Goal: Task Accomplishment & Management: Manage account settings

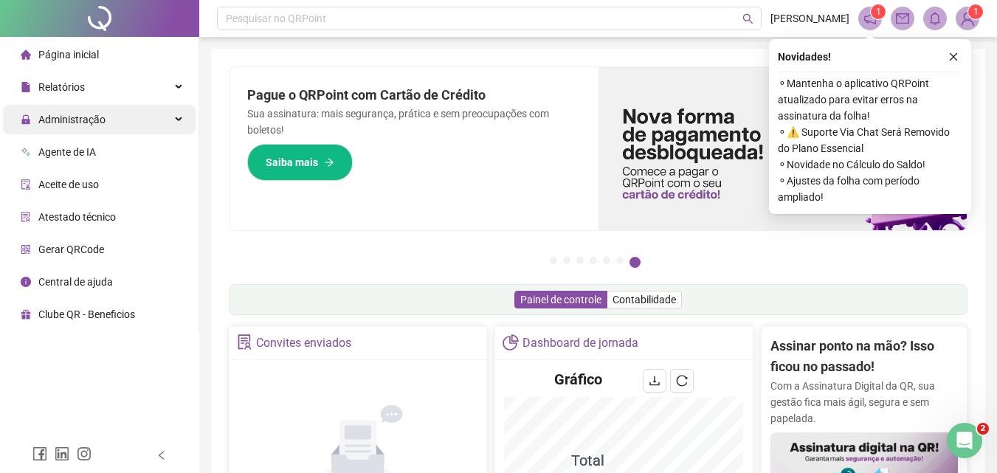
click at [66, 121] on span "Administração" at bounding box center [71, 120] width 67 height 12
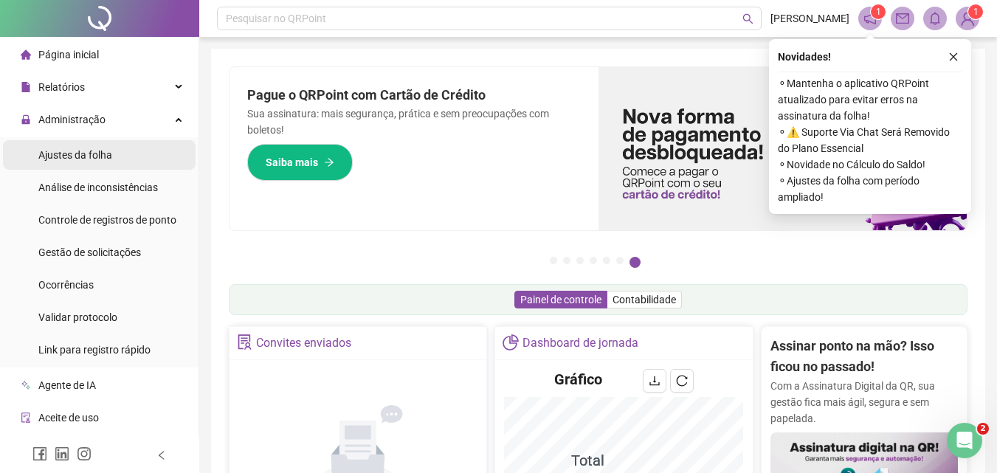
click at [89, 151] on span "Ajustes da folha" at bounding box center [75, 155] width 74 height 12
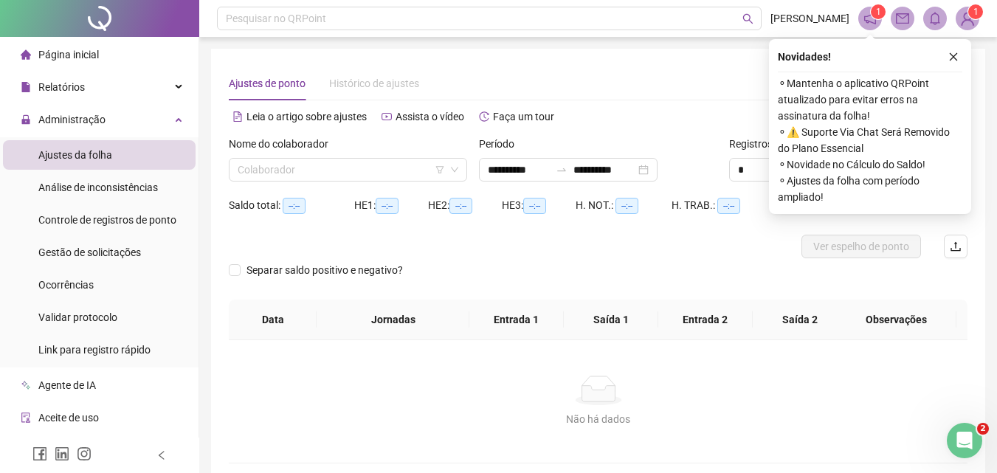
click at [953, 50] on button "button" at bounding box center [954, 57] width 18 height 18
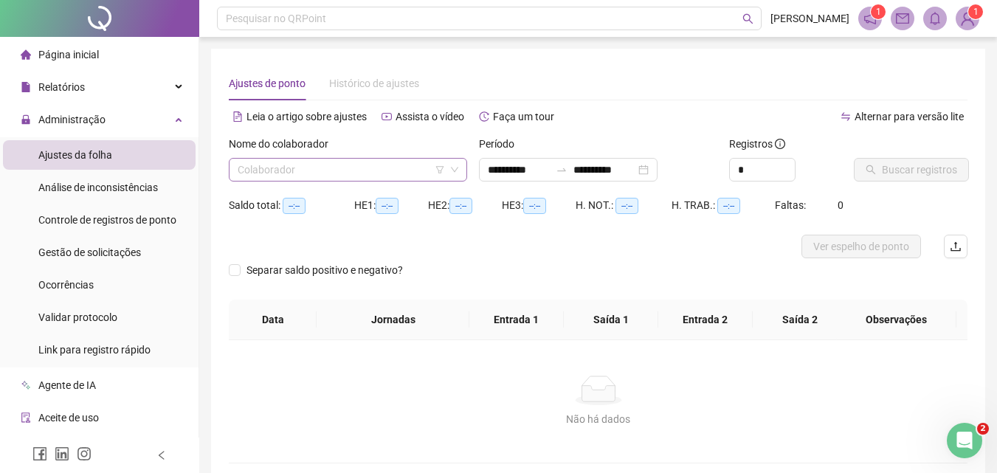
click at [404, 172] on input "search" at bounding box center [341, 170] width 207 height 22
type input "**********"
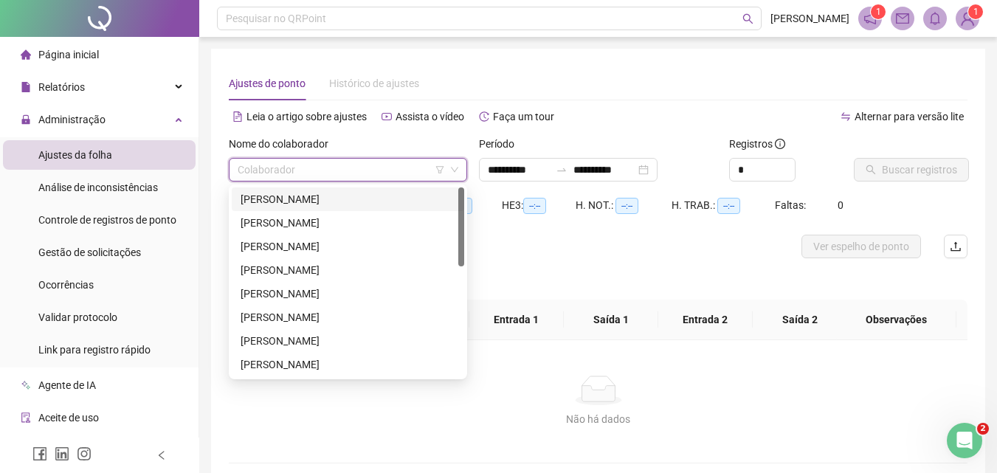
click at [497, 223] on div "HE 2: --:--" at bounding box center [465, 213] width 74 height 41
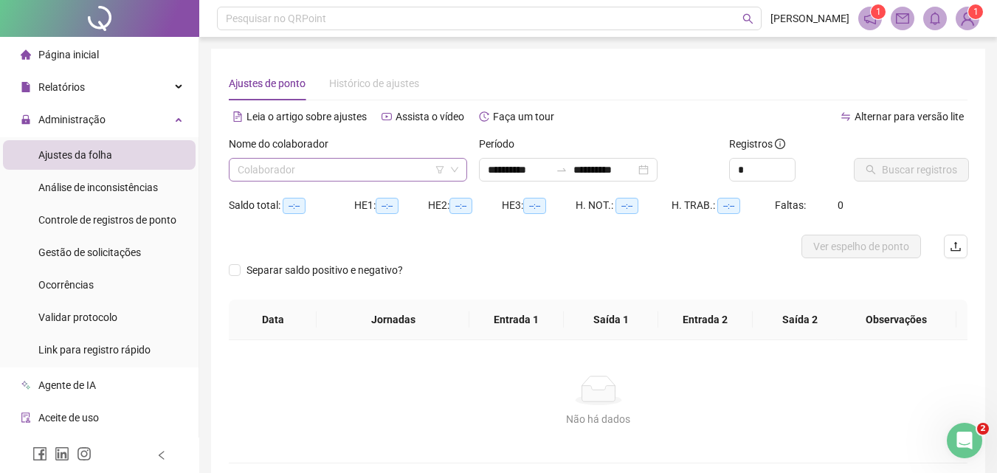
click at [403, 165] on input "search" at bounding box center [341, 170] width 207 height 22
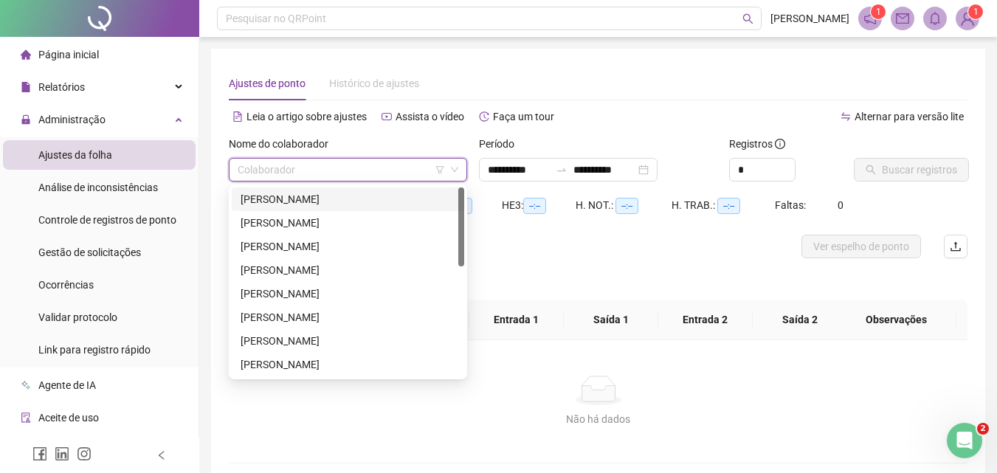
click at [371, 190] on div "[PERSON_NAME]" at bounding box center [348, 200] width 233 height 24
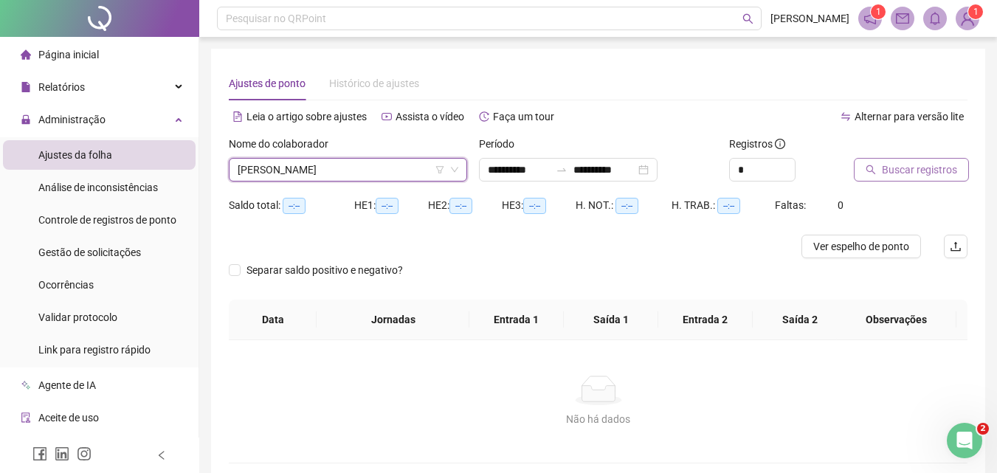
click at [925, 173] on span "Buscar registros" at bounding box center [919, 170] width 75 height 16
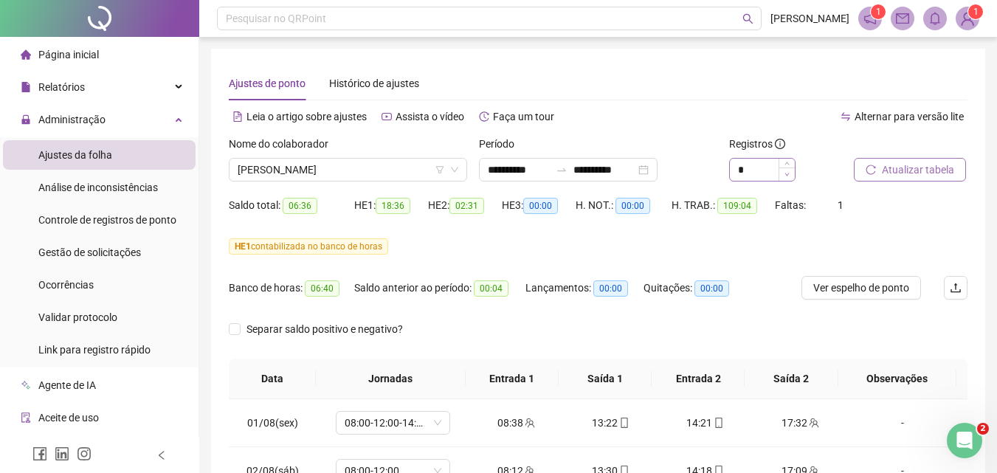
click at [789, 171] on span "Decrease Value" at bounding box center [787, 174] width 16 height 13
click at [788, 164] on icon "up" at bounding box center [787, 165] width 5 height 5
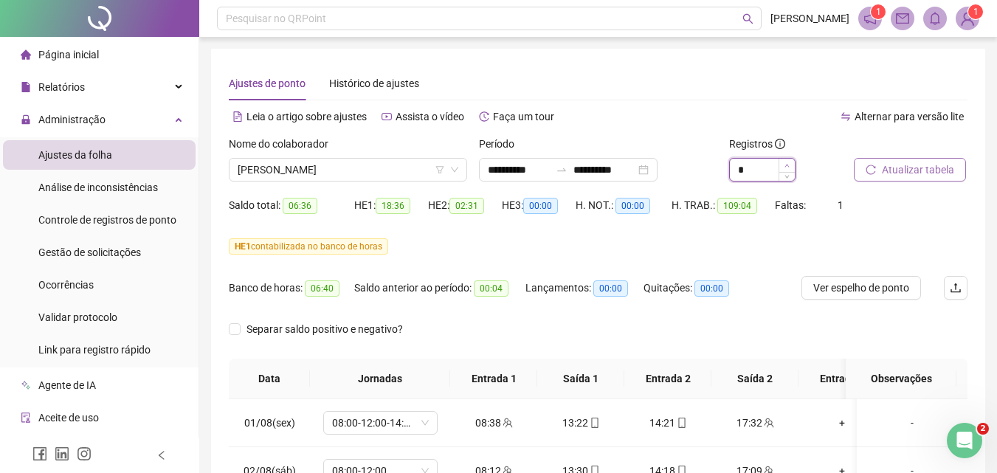
click at [788, 164] on icon "up" at bounding box center [787, 165] width 5 height 5
click at [790, 166] on span "Increase Value" at bounding box center [787, 165] width 16 height 13
type input "**"
click at [898, 171] on span "Atualizar tabela" at bounding box center [918, 170] width 72 height 16
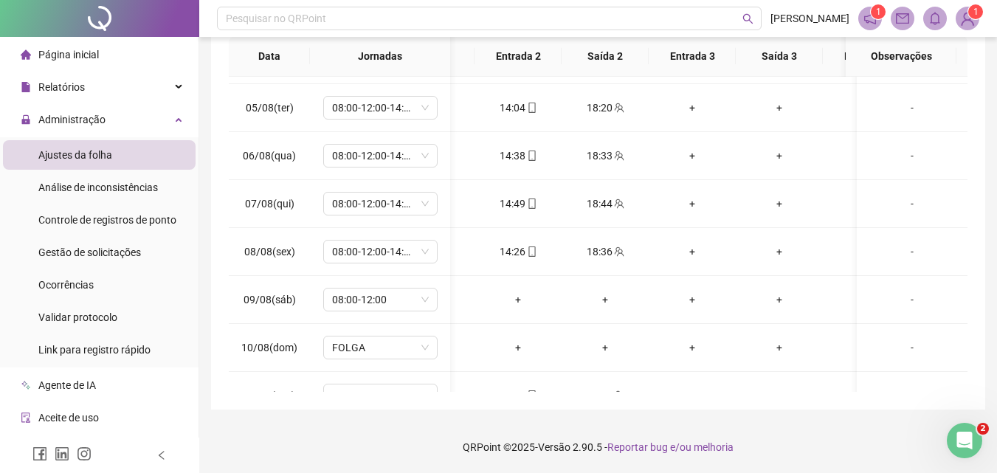
scroll to position [512, 150]
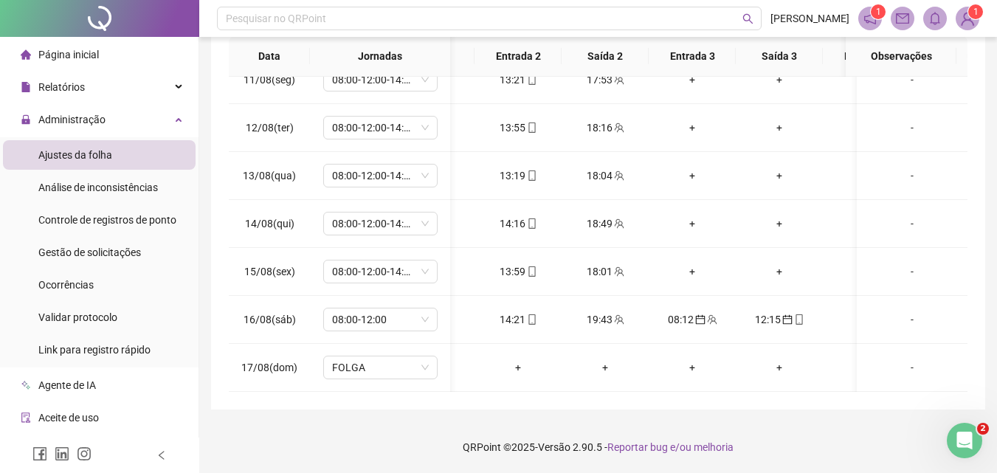
click at [972, 410] on div "**********" at bounding box center [598, 75] width 798 height 796
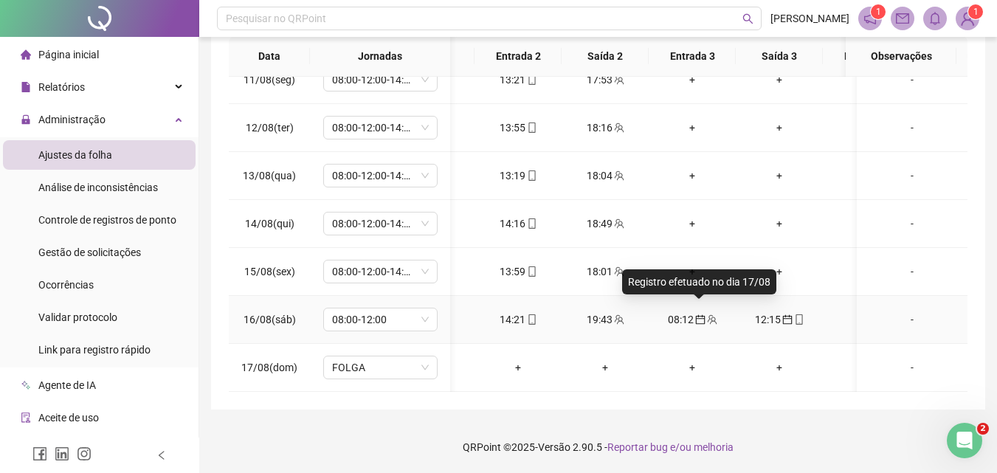
click at [701, 315] on icon "calendar" at bounding box center [700, 320] width 10 height 10
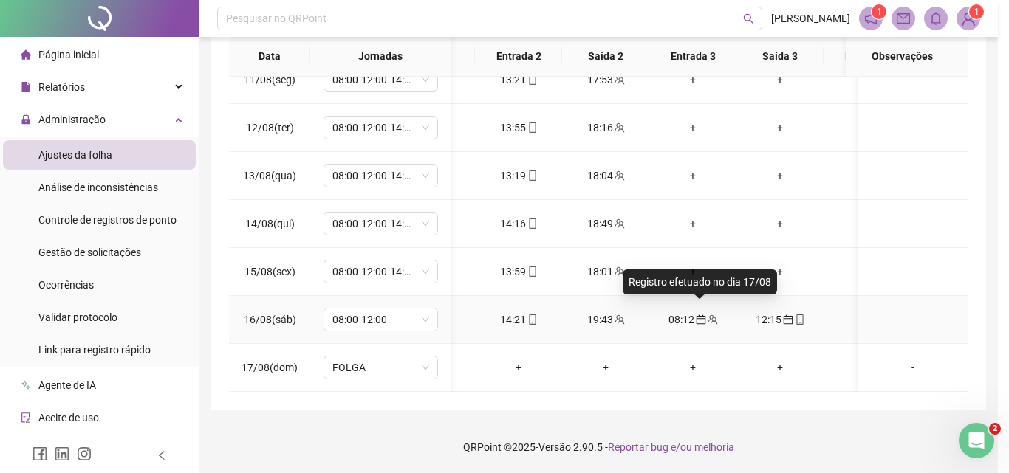
type input "**********"
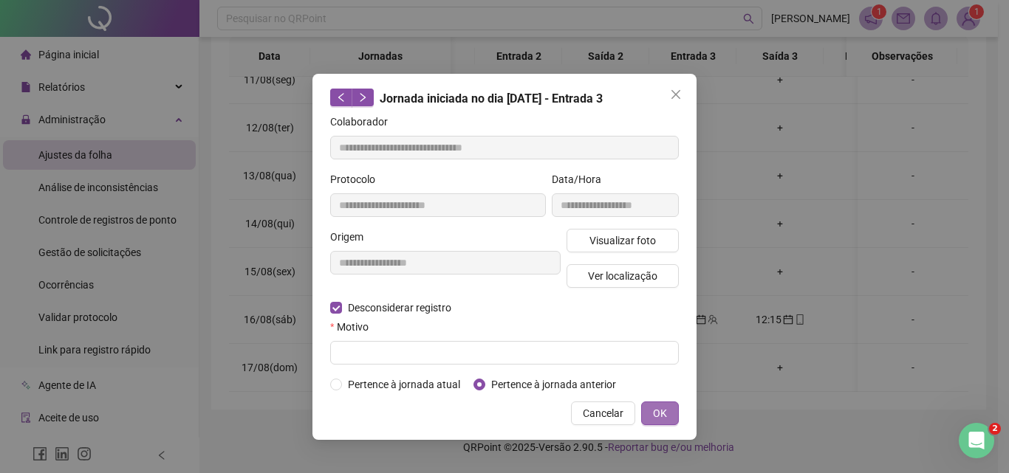
click at [669, 416] on button "OK" at bounding box center [660, 414] width 38 height 24
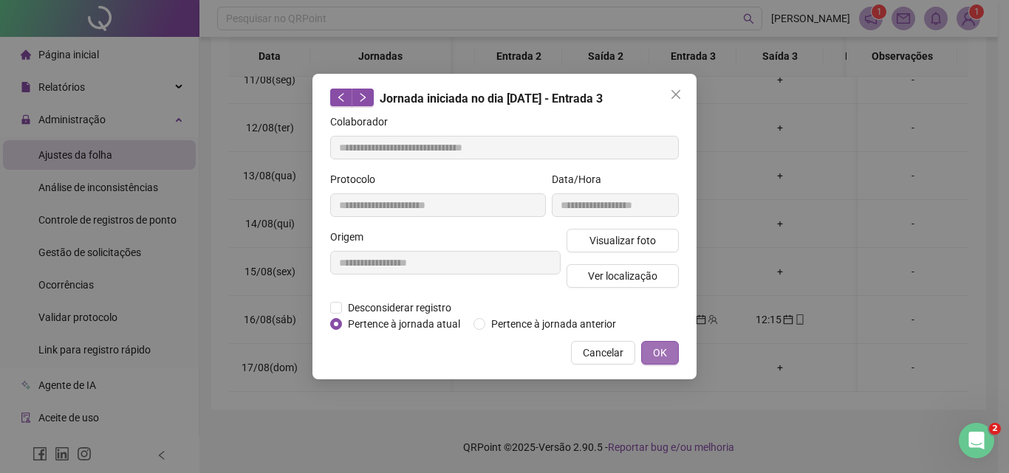
click at [658, 347] on span "OK" at bounding box center [660, 353] width 14 height 16
click at [670, 353] on button "OK" at bounding box center [660, 353] width 38 height 24
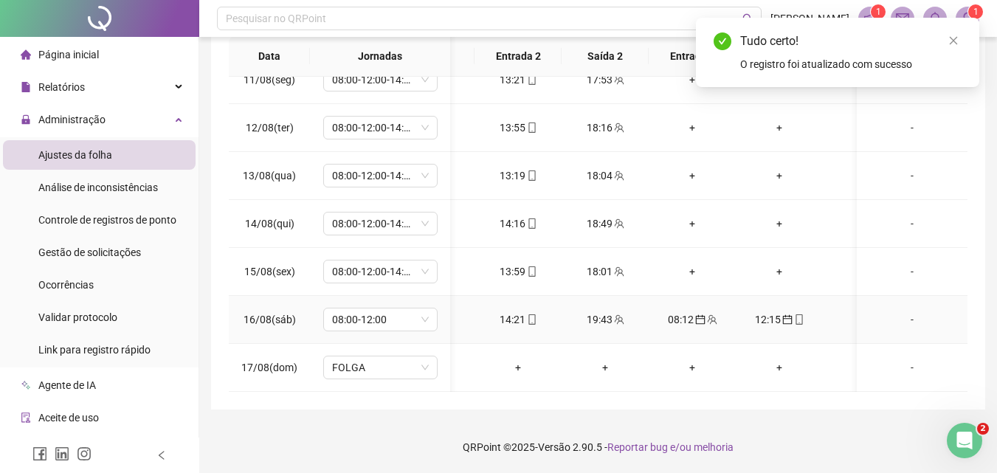
click at [771, 312] on div "12:15" at bounding box center [779, 320] width 63 height 16
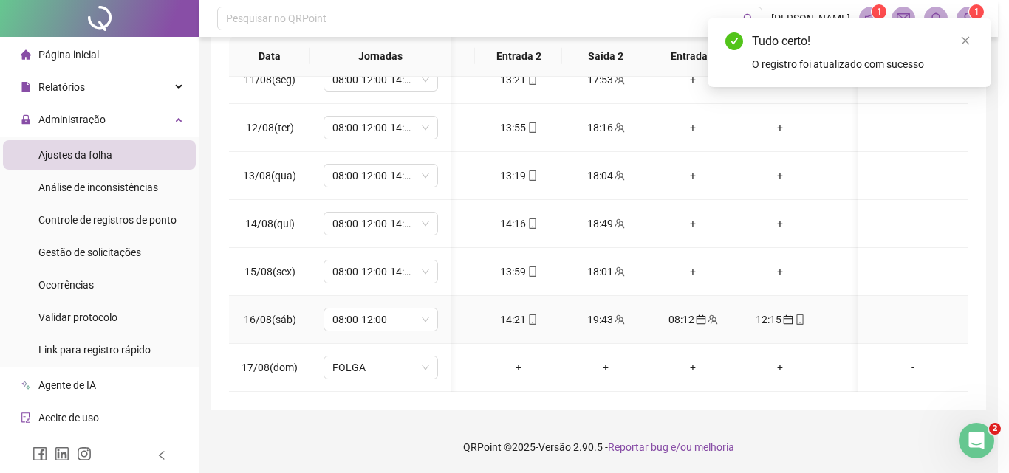
type input "**********"
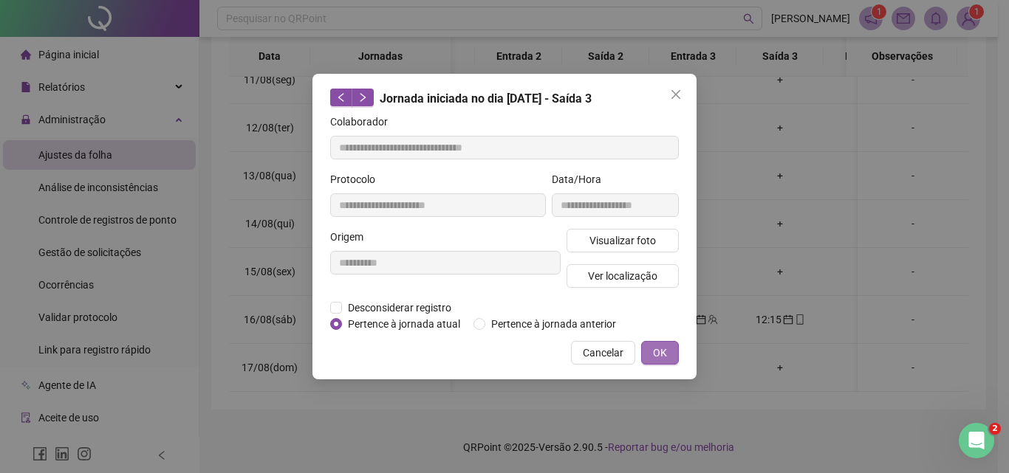
click at [664, 348] on span "OK" at bounding box center [660, 353] width 14 height 16
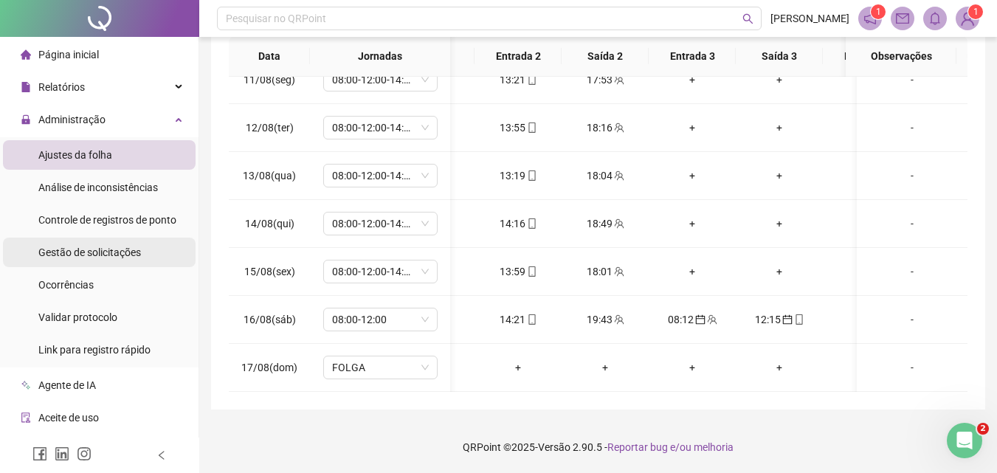
click at [92, 254] on span "Gestão de solicitações" at bounding box center [89, 253] width 103 height 12
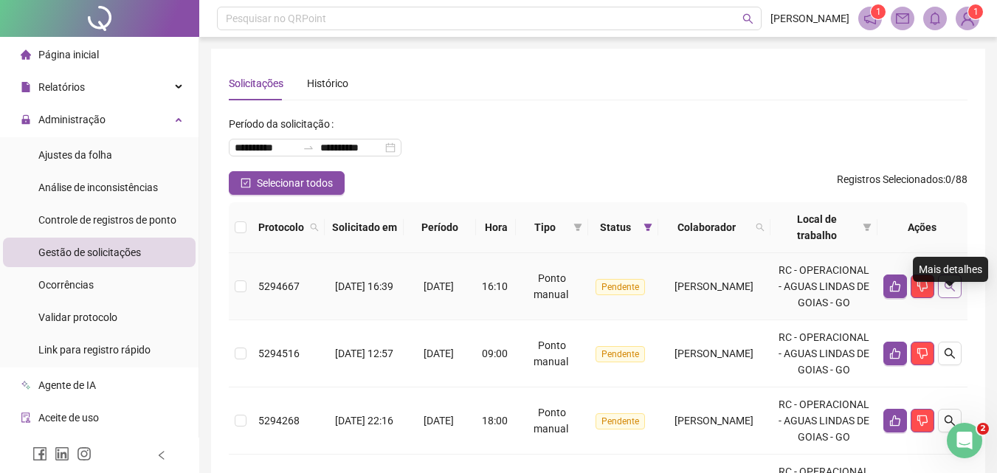
click at [955, 292] on icon "search" at bounding box center [950, 287] width 12 height 12
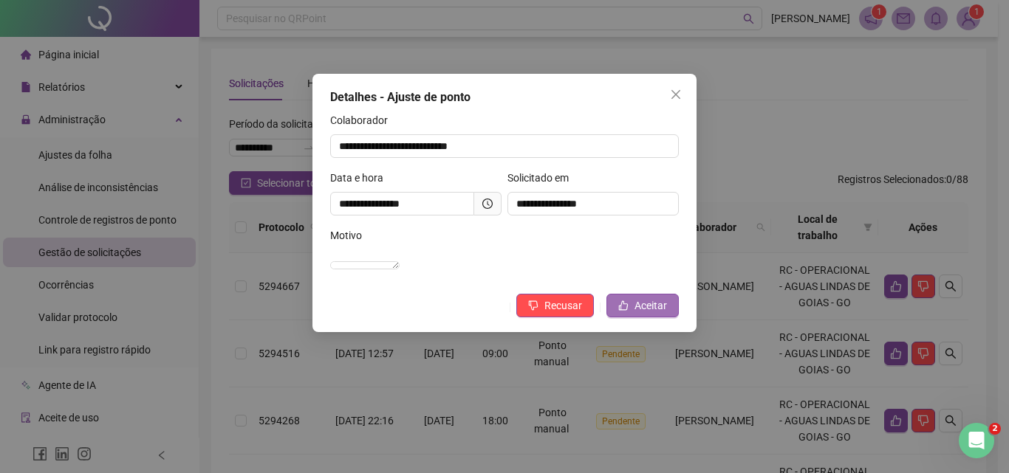
click at [657, 314] on span "Aceitar" at bounding box center [650, 306] width 32 height 16
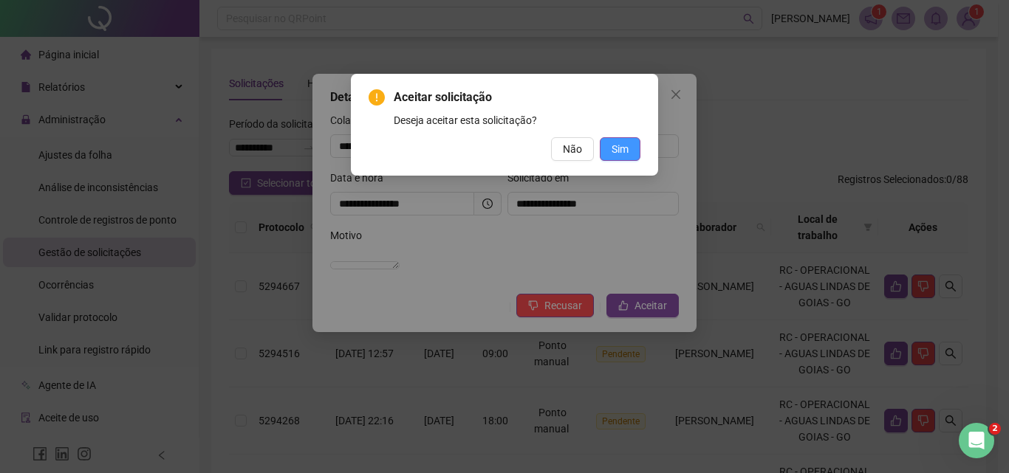
click at [628, 145] on button "Sim" at bounding box center [619, 149] width 41 height 24
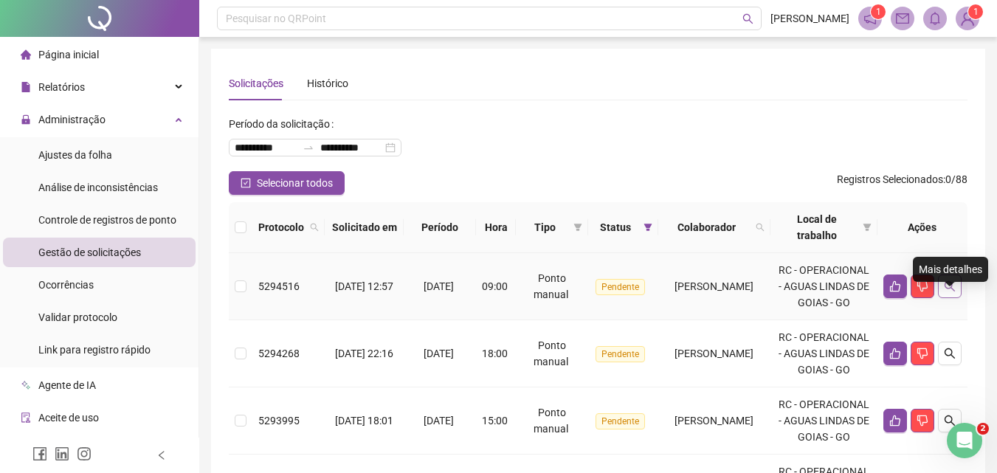
click at [949, 292] on icon "search" at bounding box center [950, 287] width 12 height 12
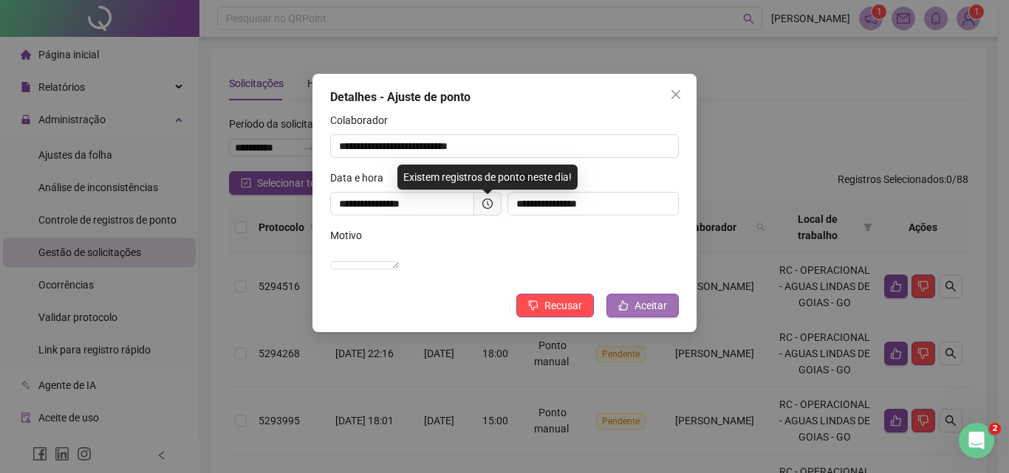
click at [640, 314] on span "Aceitar" at bounding box center [650, 306] width 32 height 16
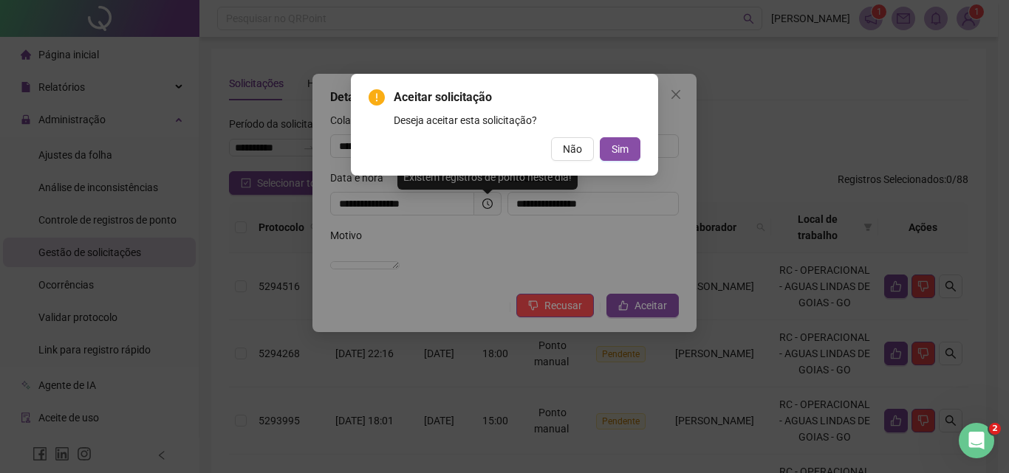
drag, startPoint x: 634, startPoint y: 154, endPoint x: 635, endPoint y: 165, distance: 10.4
click at [635, 154] on button "Sim" at bounding box center [619, 149] width 41 height 24
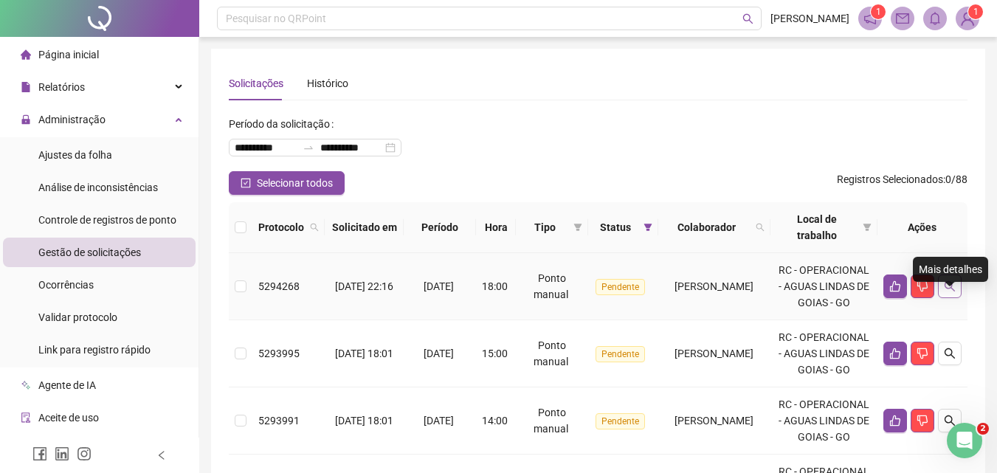
click at [945, 292] on icon "search" at bounding box center [950, 286] width 10 height 10
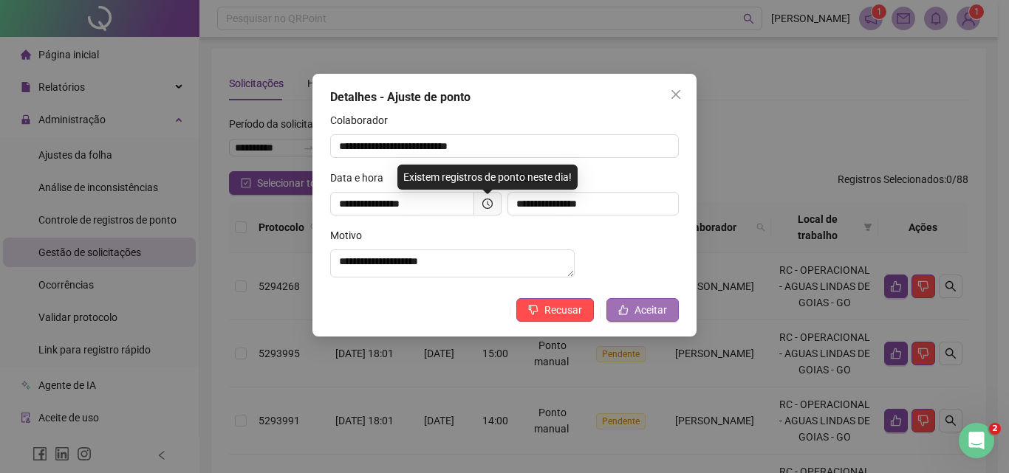
click at [637, 315] on span "Aceitar" at bounding box center [650, 310] width 32 height 16
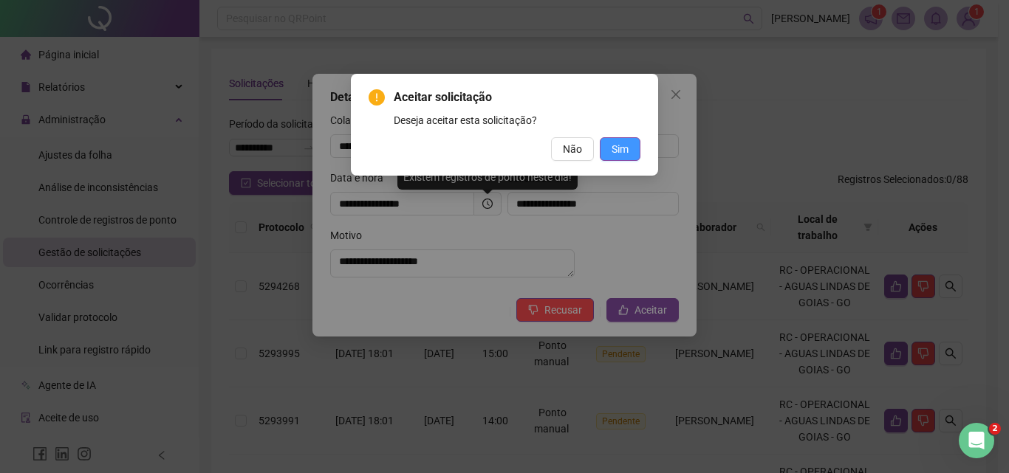
click at [631, 145] on button "Sim" at bounding box center [619, 149] width 41 height 24
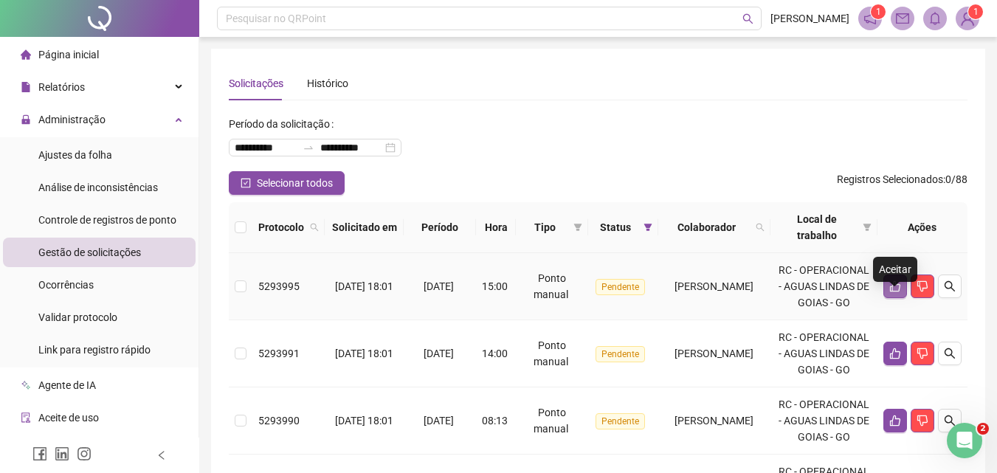
click at [890, 292] on icon "like" at bounding box center [895, 286] width 10 height 11
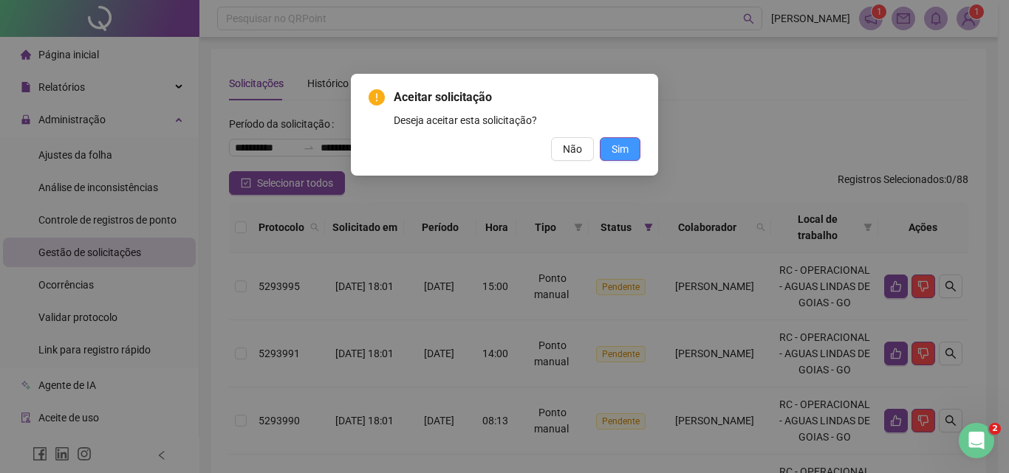
click at [622, 146] on span "Sim" at bounding box center [619, 149] width 17 height 16
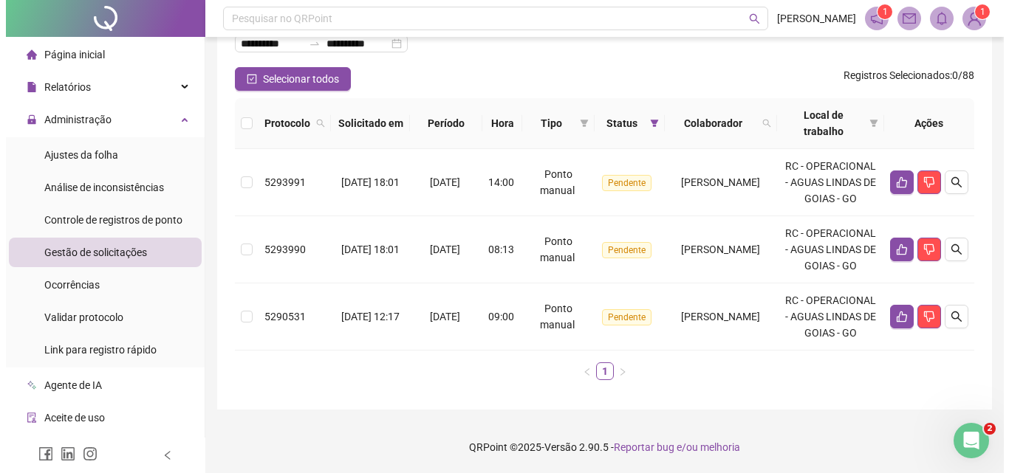
scroll to position [140, 0]
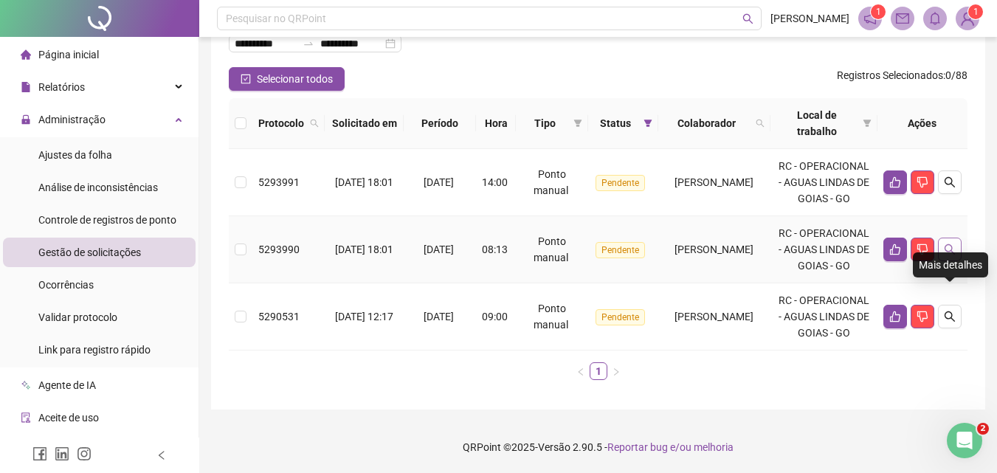
click at [956, 261] on button "button" at bounding box center [950, 250] width 24 height 24
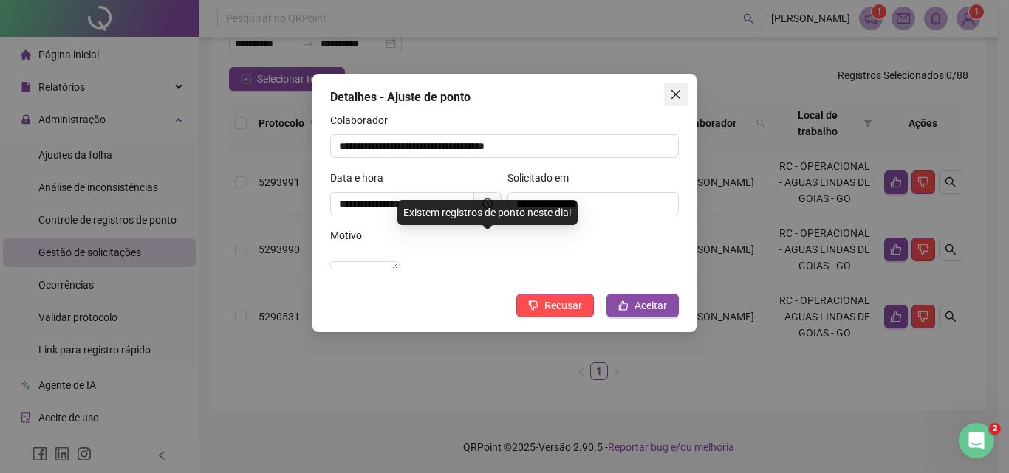
click at [674, 91] on icon "close" at bounding box center [676, 95] width 12 height 12
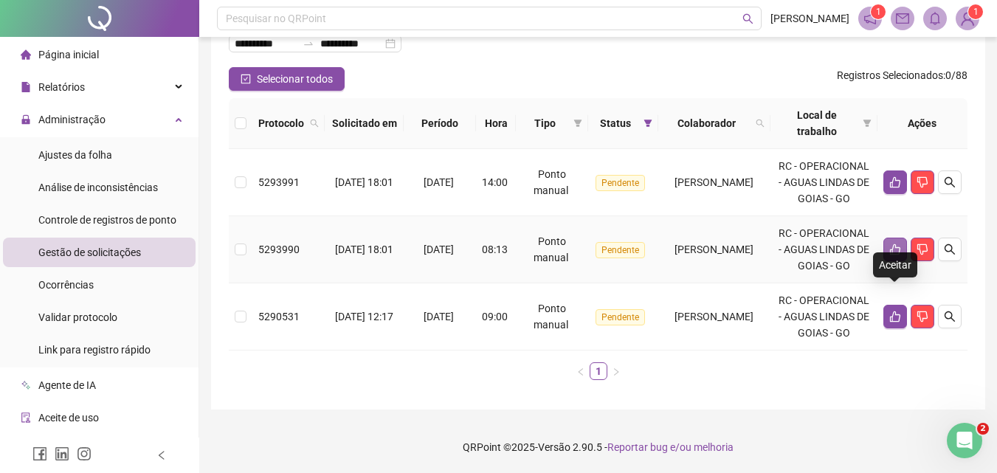
click at [892, 255] on icon "like" at bounding box center [896, 250] width 12 height 12
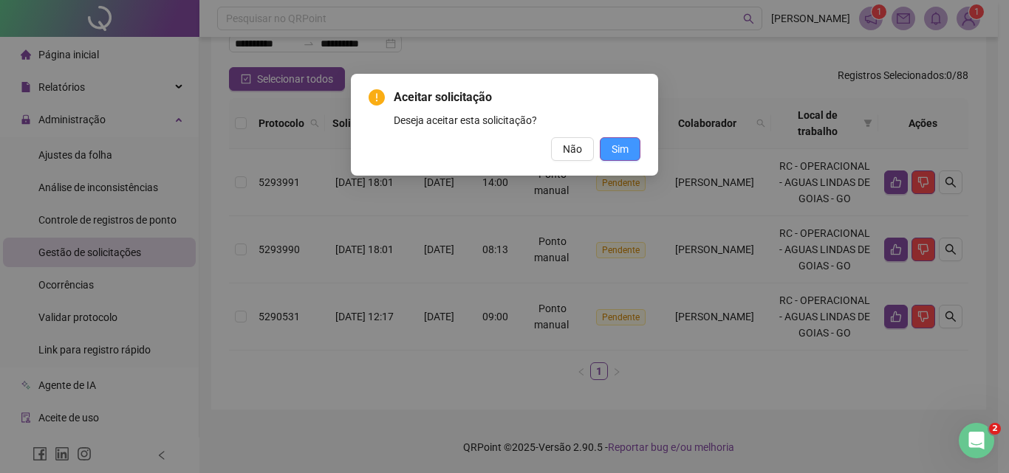
click at [614, 144] on span "Sim" at bounding box center [619, 149] width 17 height 16
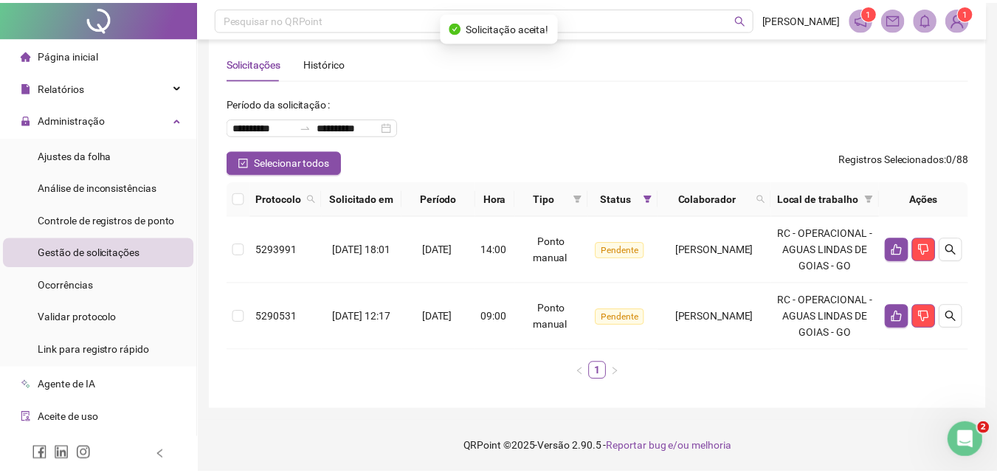
scroll to position [102, 0]
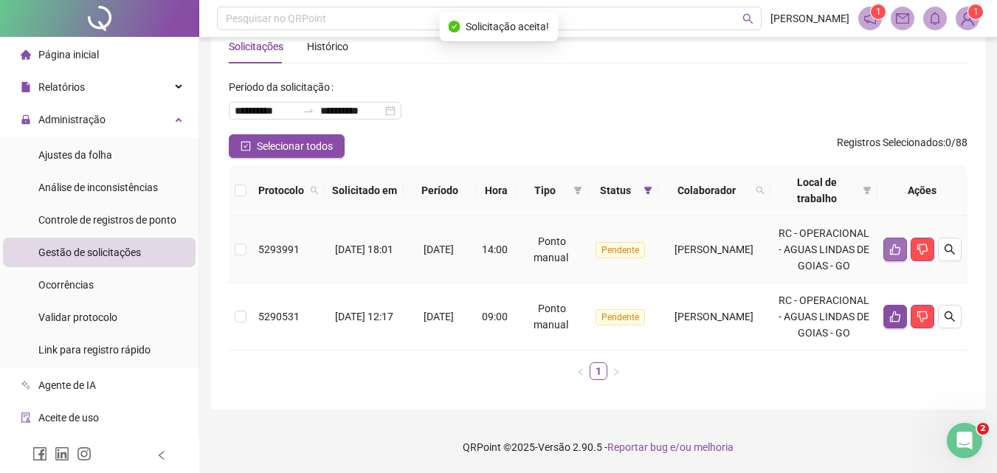
click at [894, 244] on icon "like" at bounding box center [896, 250] width 12 height 12
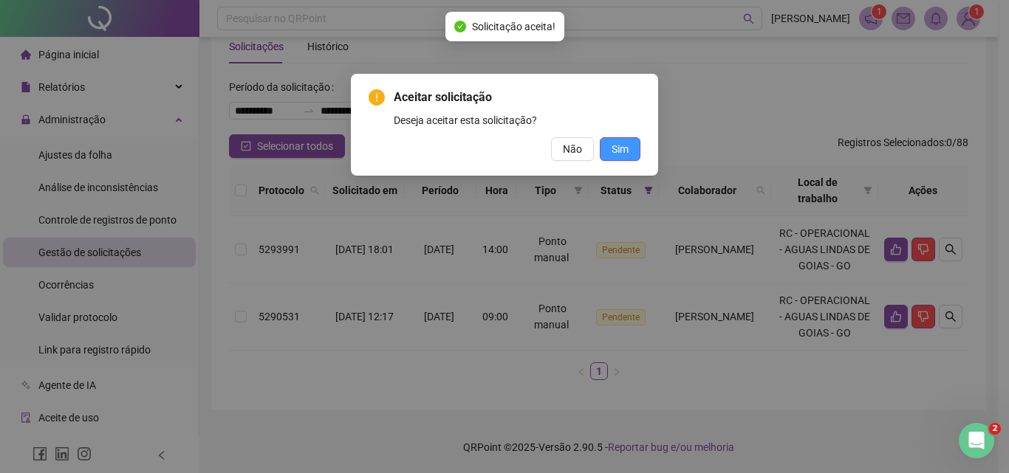
click at [625, 151] on span "Sim" at bounding box center [619, 149] width 17 height 16
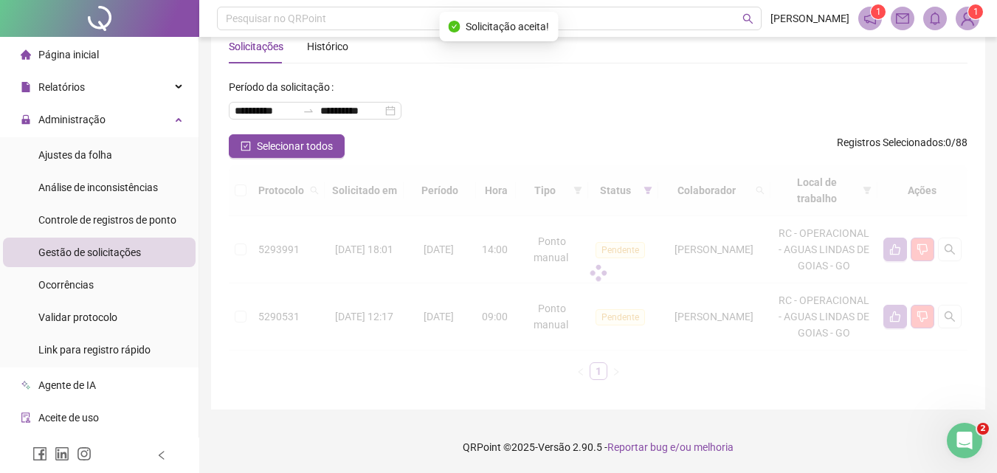
scroll to position [0, 0]
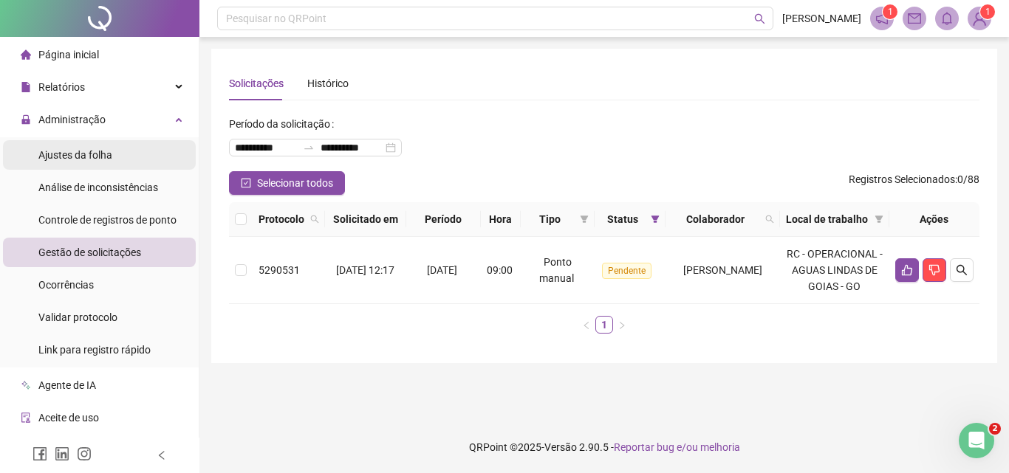
click at [111, 154] on li "Ajustes da folha" at bounding box center [99, 155] width 193 height 30
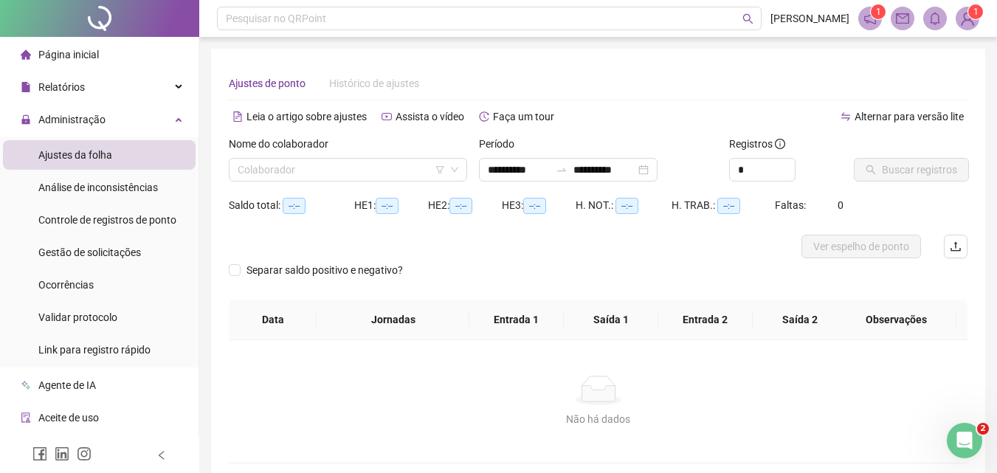
type input "**********"
click at [115, 88] on div "Relatórios" at bounding box center [99, 87] width 193 height 30
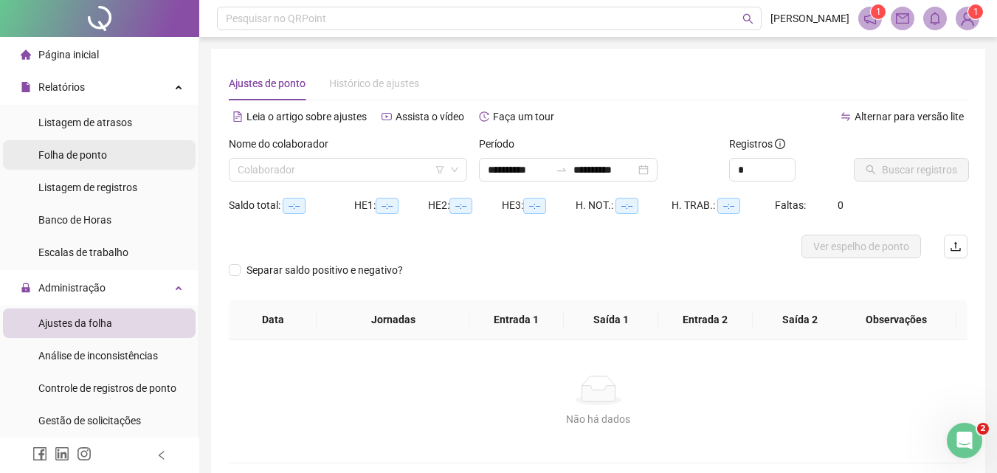
click at [101, 159] on span "Folha de ponto" at bounding box center [72, 155] width 69 height 12
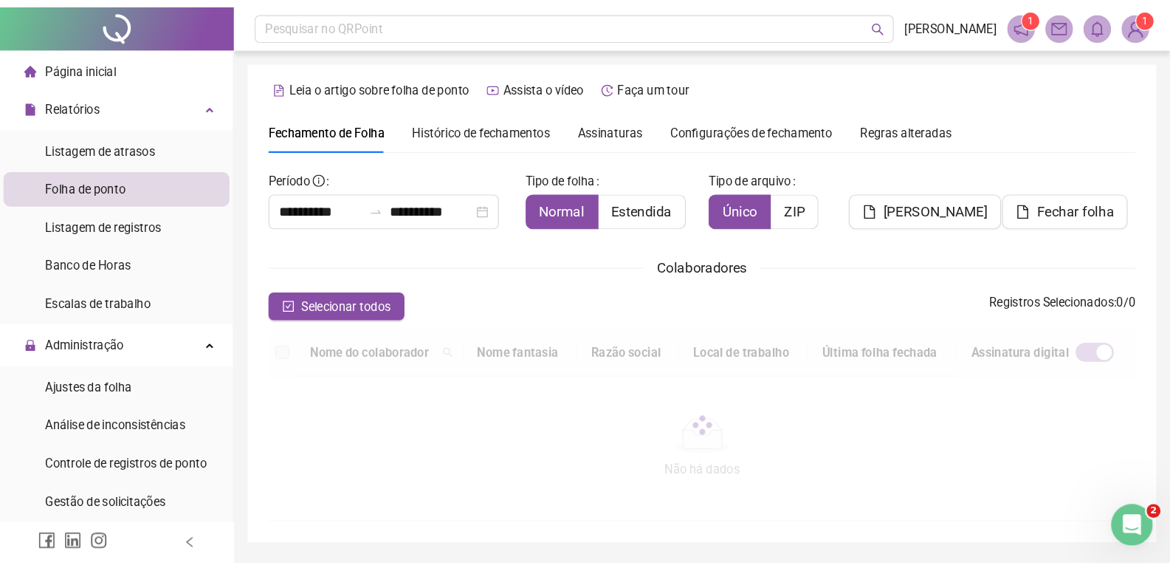
scroll to position [66, 0]
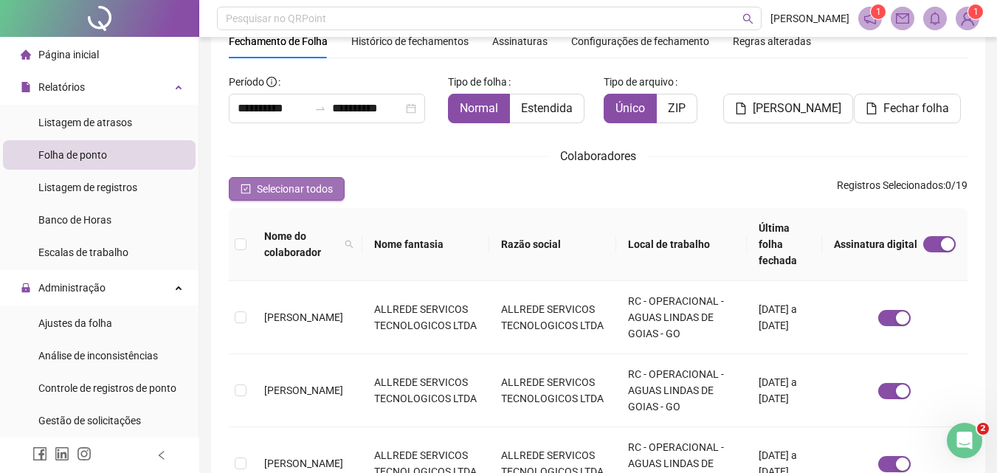
click at [244, 184] on icon "check-square" at bounding box center [246, 189] width 10 height 10
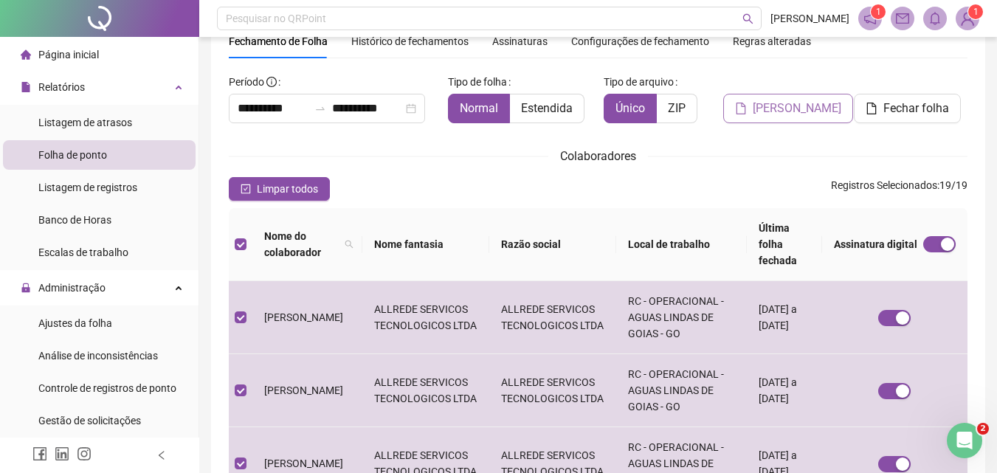
click at [785, 108] on span "[PERSON_NAME]" at bounding box center [797, 109] width 89 height 18
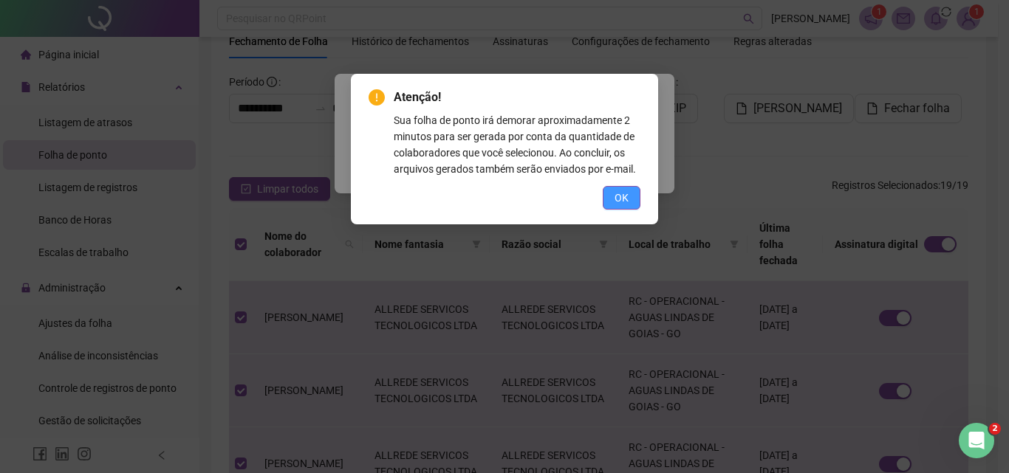
click at [615, 194] on span "OK" at bounding box center [621, 198] width 14 height 16
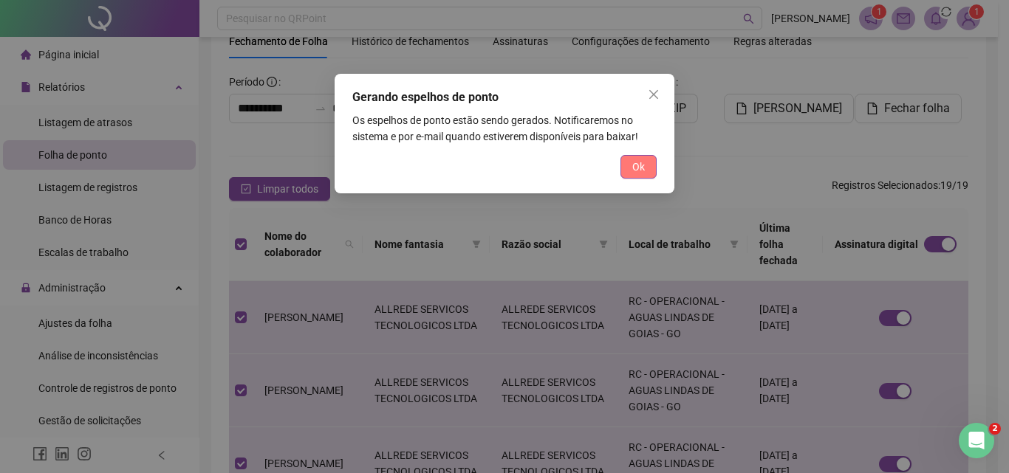
click at [633, 158] on button "Ok" at bounding box center [638, 167] width 36 height 24
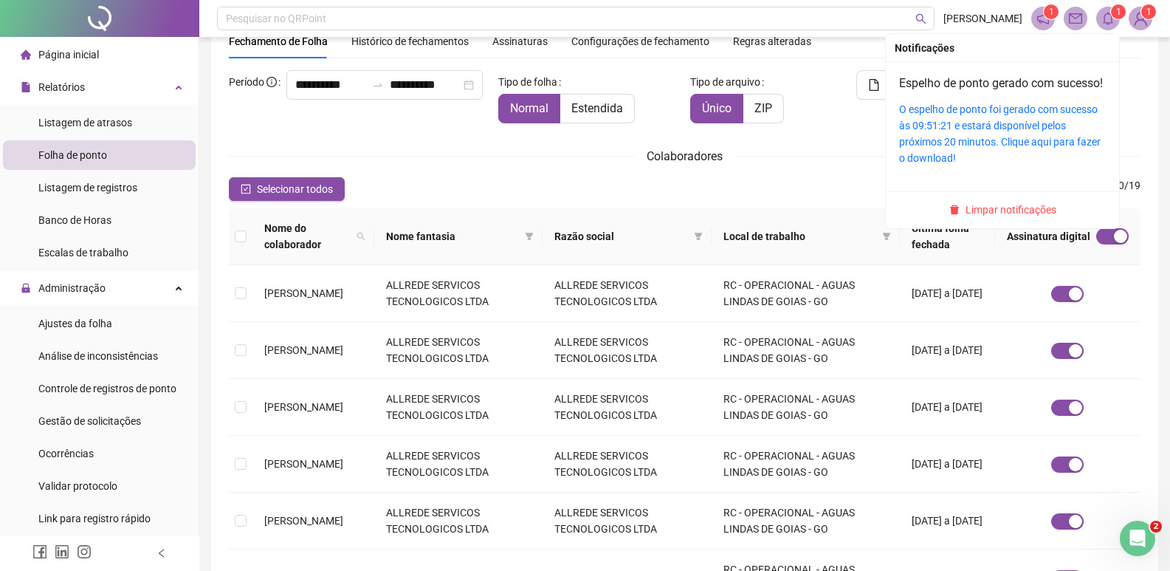
click at [1008, 16] on sup "1" at bounding box center [1118, 11] width 15 height 15
click at [1008, 133] on link "O espelho de ponto foi gerado com sucesso às 09:51:21 e estará disponível pelos…" at bounding box center [1000, 133] width 202 height 61
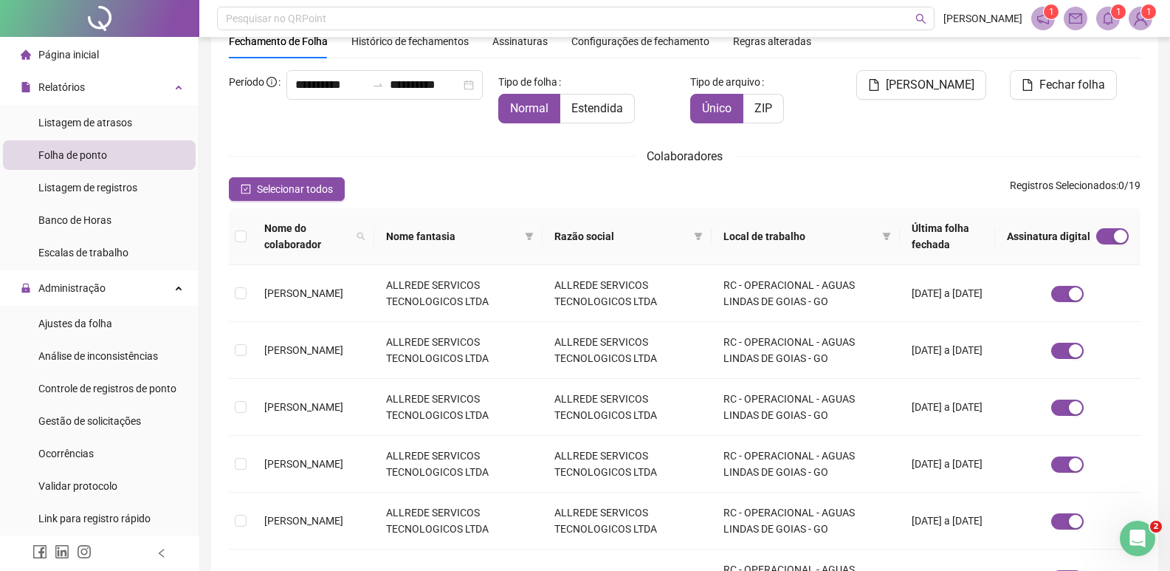
scroll to position [0, 0]
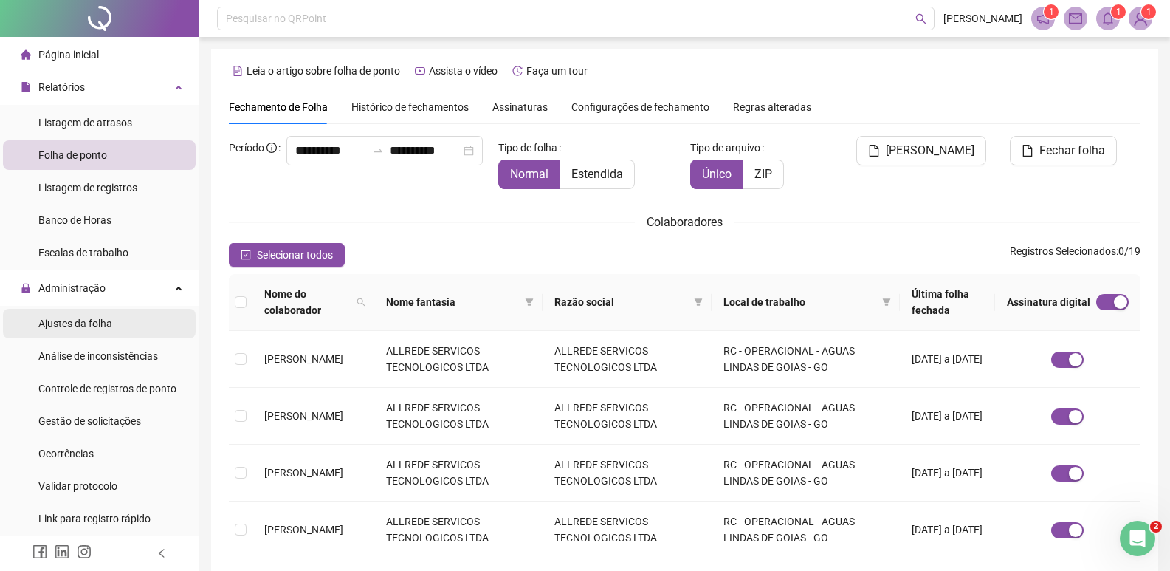
click at [94, 320] on span "Ajustes da folha" at bounding box center [75, 323] width 74 height 12
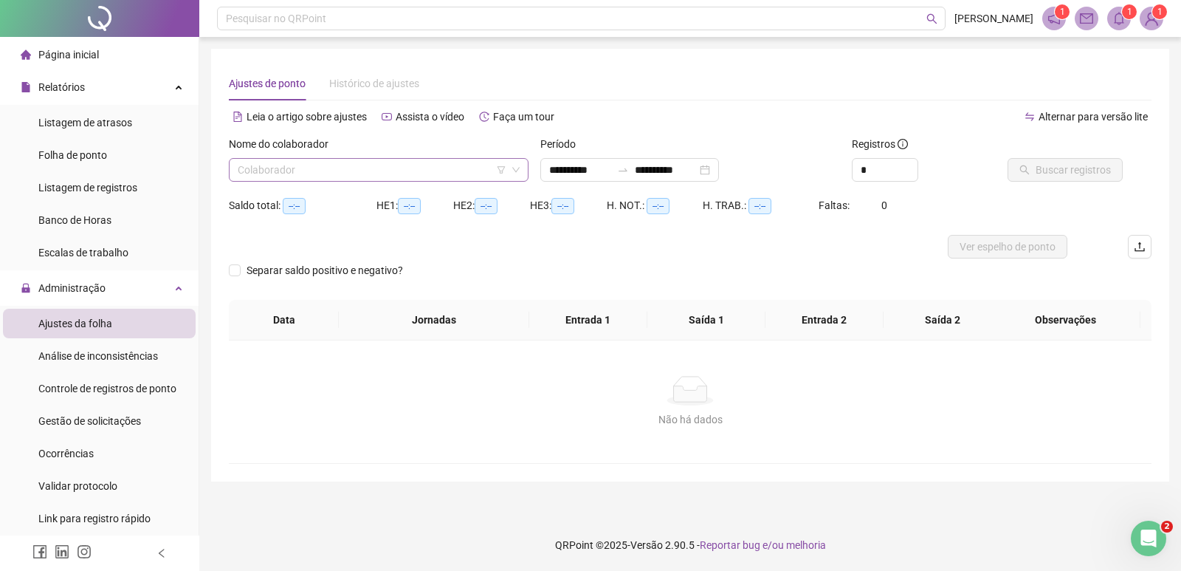
click at [363, 170] on input "search" at bounding box center [372, 170] width 269 height 22
type input "**********"
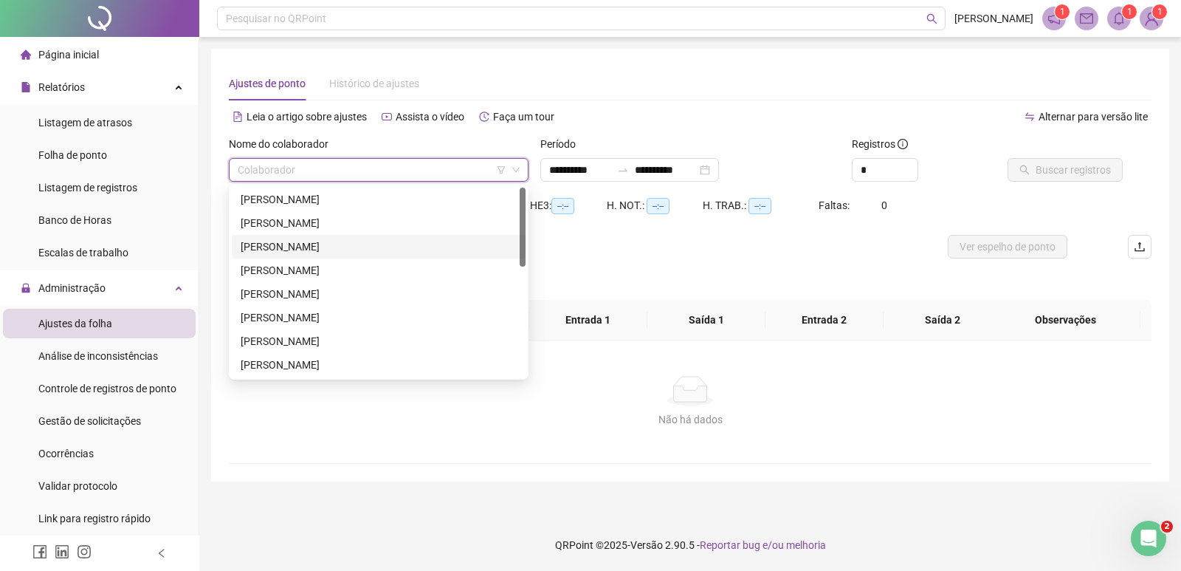
click at [315, 239] on div "[PERSON_NAME]" at bounding box center [379, 246] width 276 height 16
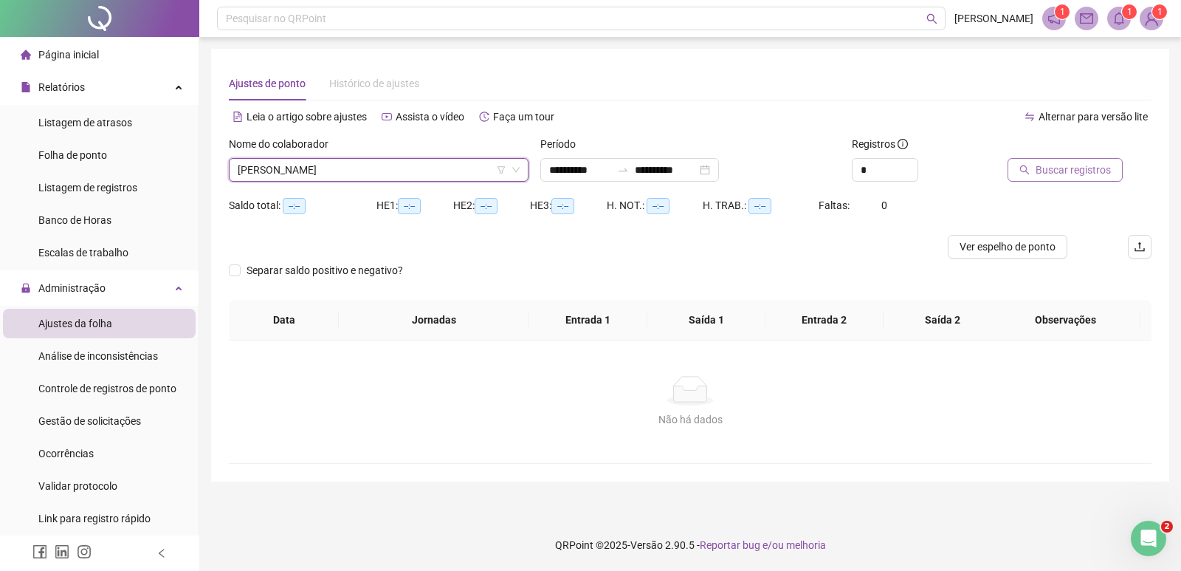
click at [1008, 164] on span "Buscar registros" at bounding box center [1073, 170] width 75 height 16
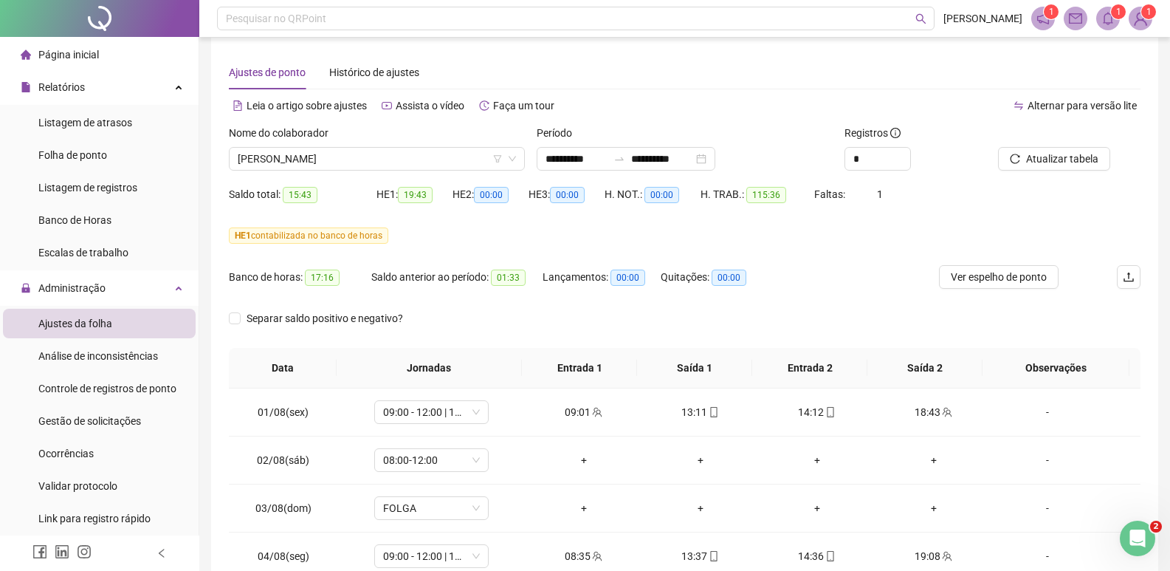
scroll to position [7, 0]
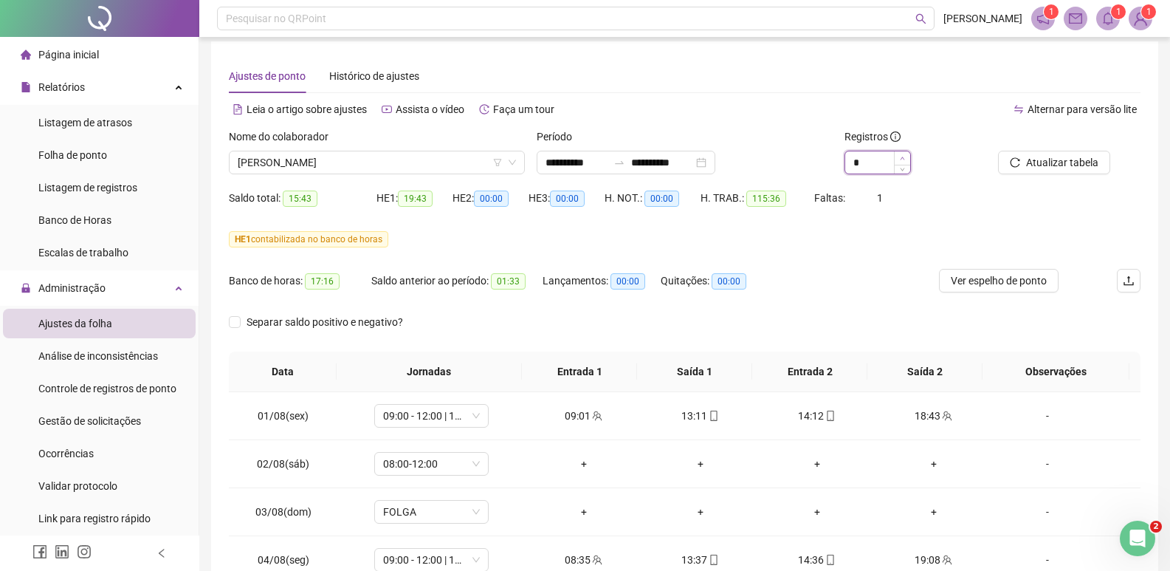
click at [902, 156] on icon "up" at bounding box center [902, 158] width 5 height 5
click at [903, 156] on icon "up" at bounding box center [902, 158] width 5 height 5
type input "*"
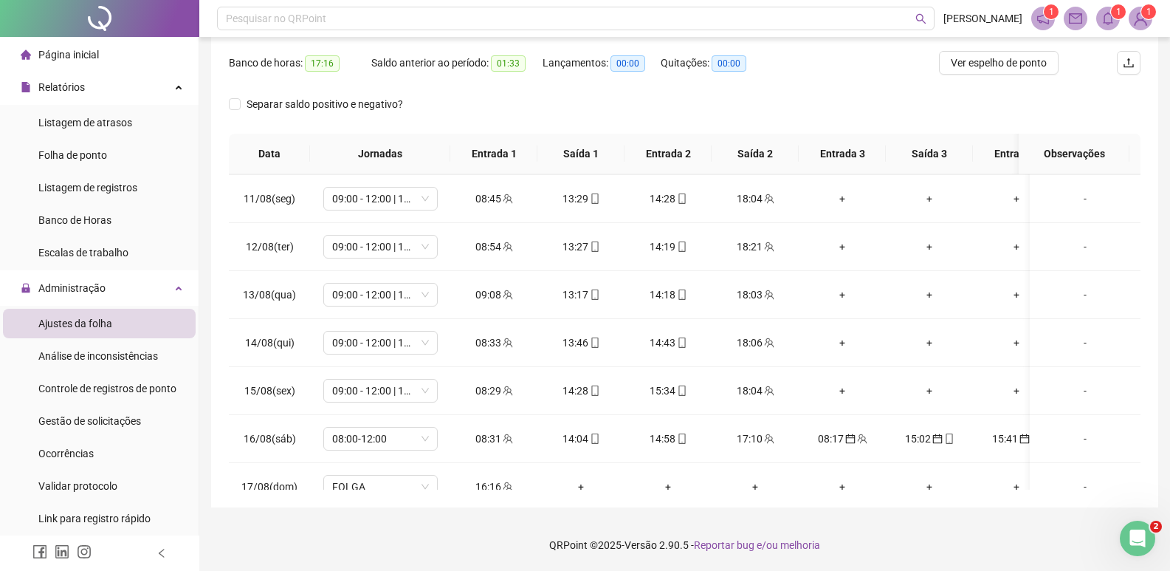
scroll to position [512, 0]
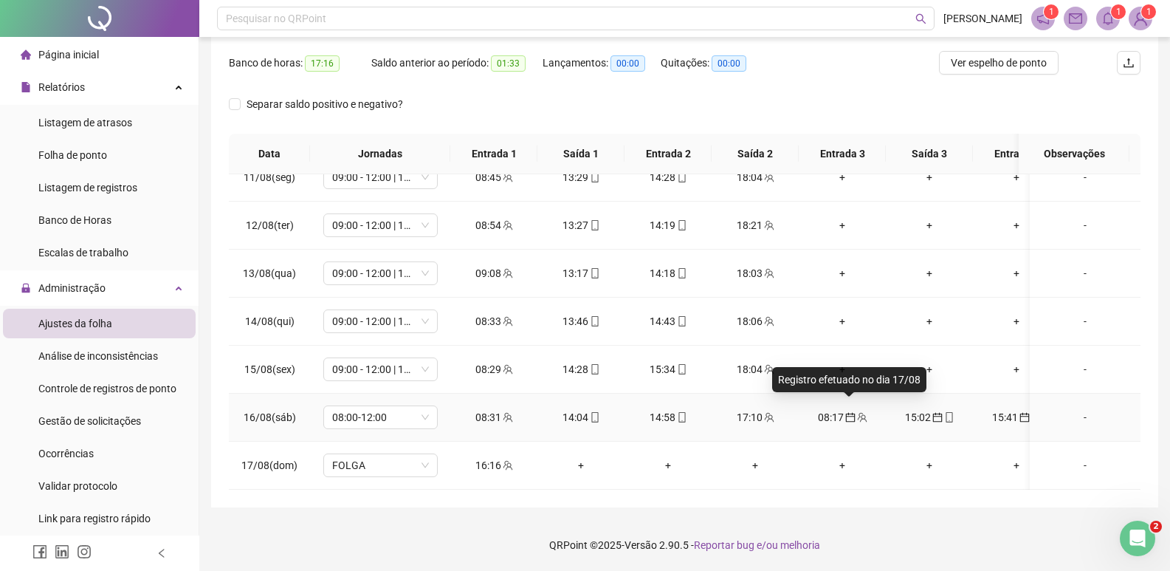
click at [851, 412] on icon "calendar" at bounding box center [850, 417] width 10 height 10
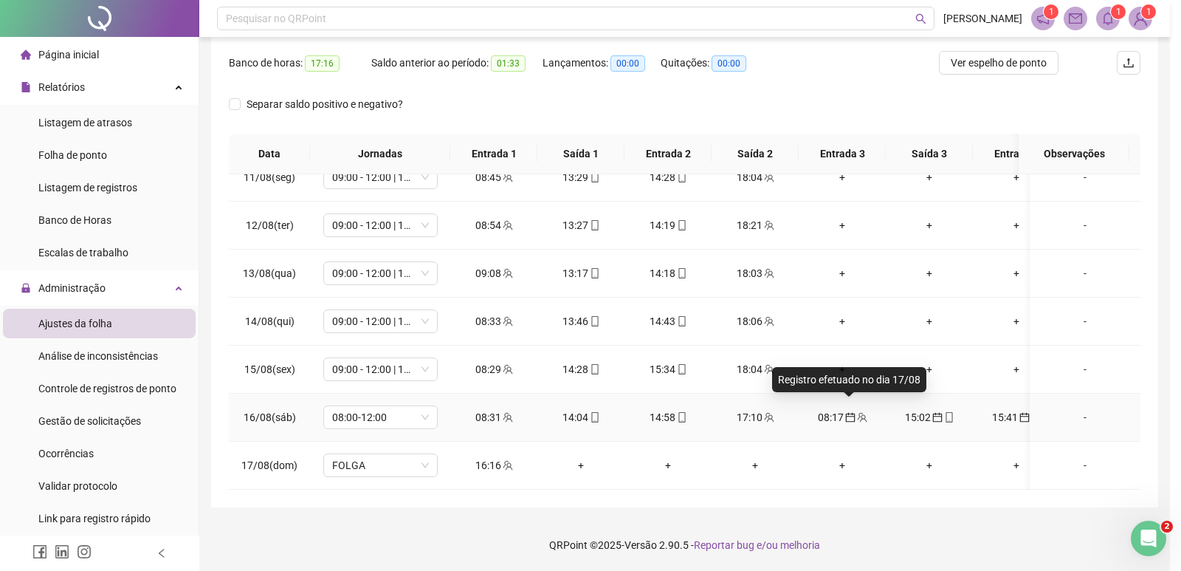
type input "**********"
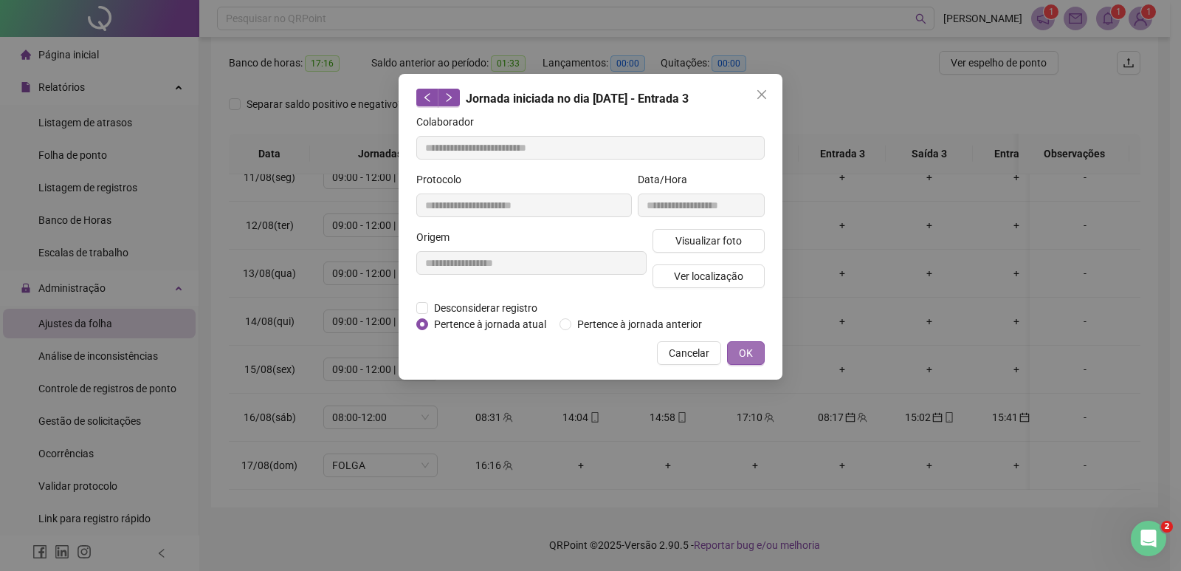
click at [752, 357] on span "OK" at bounding box center [746, 353] width 14 height 16
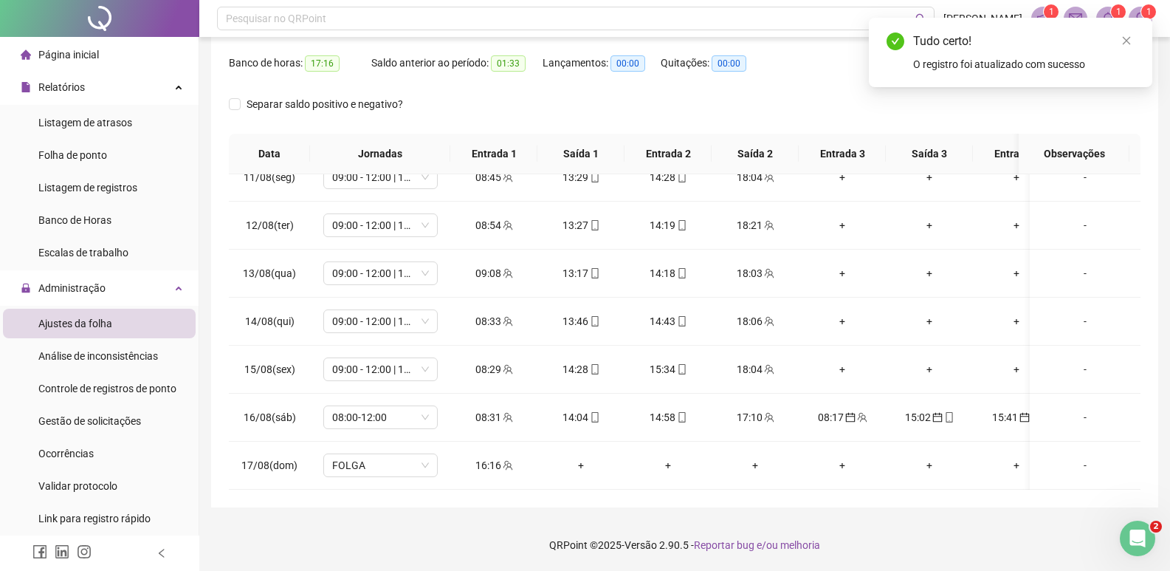
click at [915, 409] on div "15:02" at bounding box center [929, 417] width 63 height 16
type input "**********"
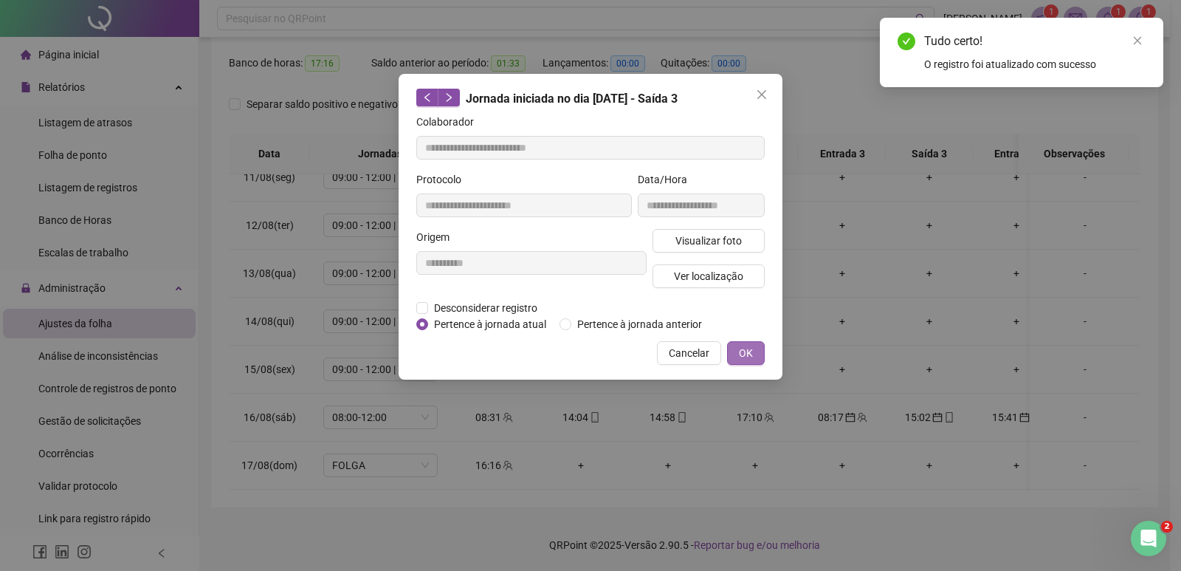
click at [756, 351] on button "OK" at bounding box center [746, 353] width 38 height 24
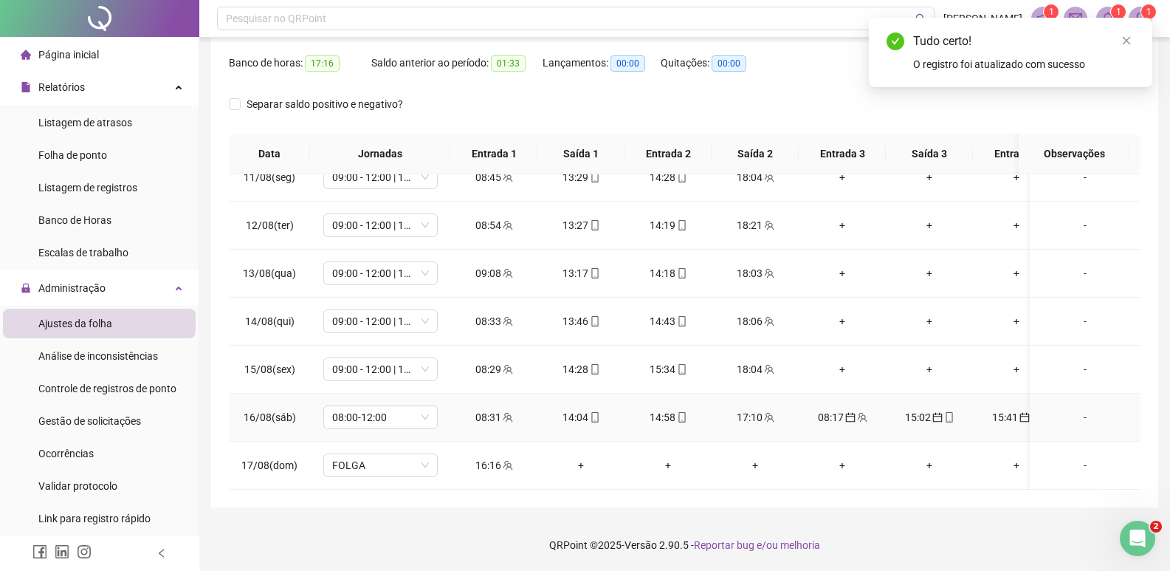
click at [1000, 409] on div "15:41" at bounding box center [1016, 417] width 63 height 16
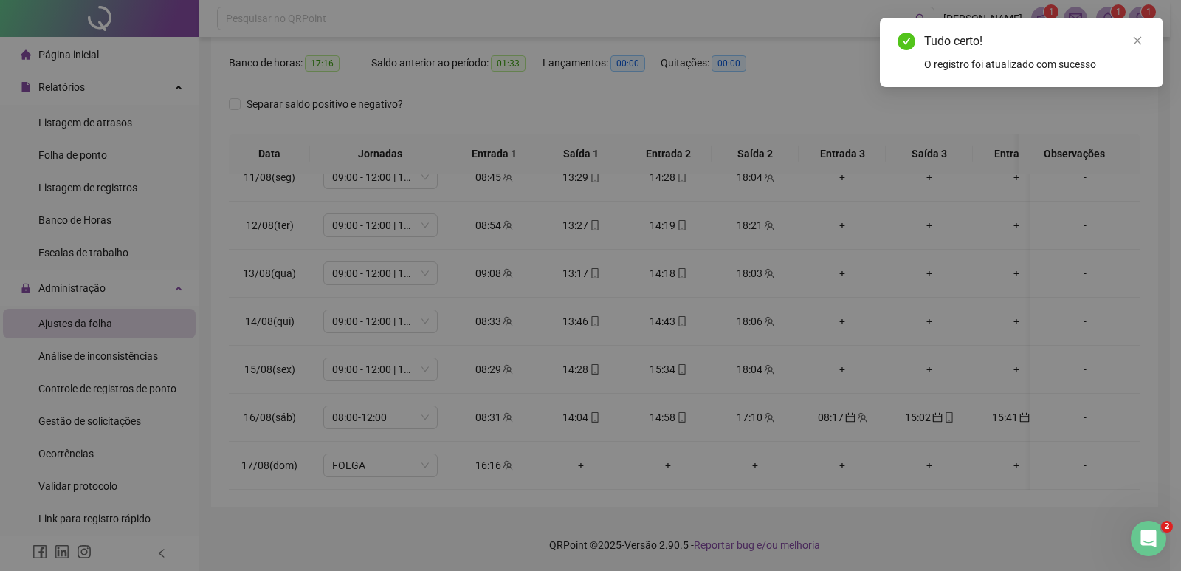
type input "**********"
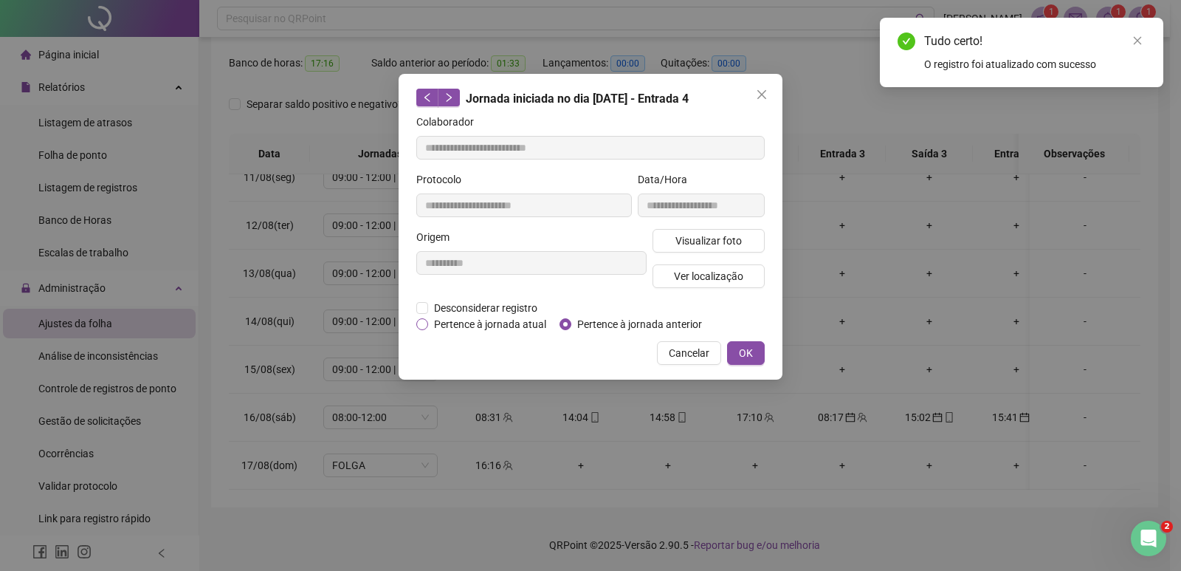
click at [428, 325] on span "Pertence à jornada atual" at bounding box center [490, 324] width 124 height 16
click at [750, 351] on span "OK" at bounding box center [746, 353] width 14 height 16
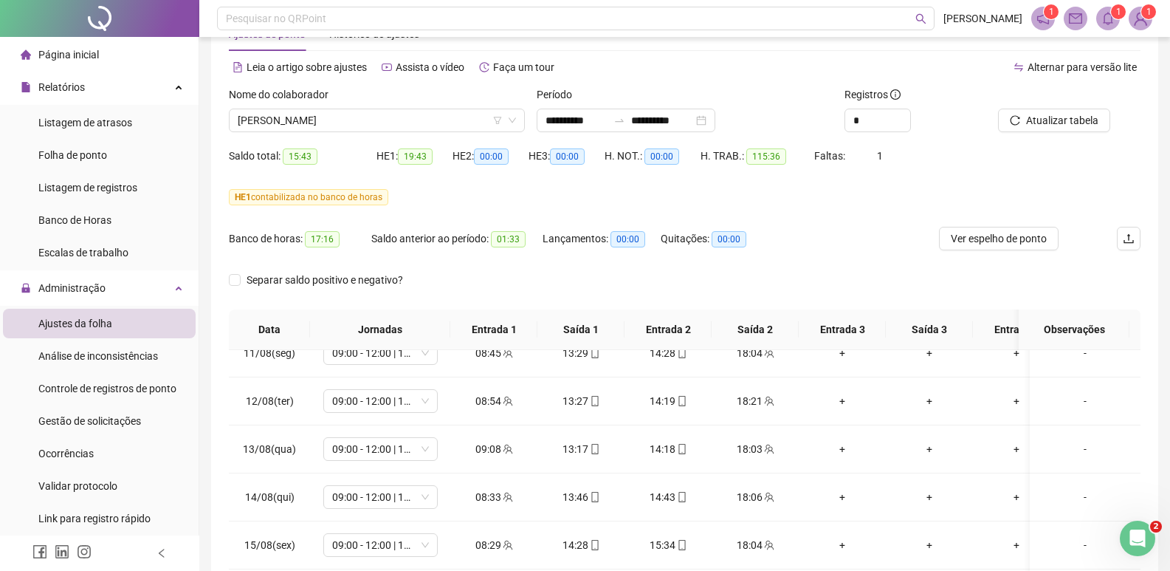
scroll to position [0, 0]
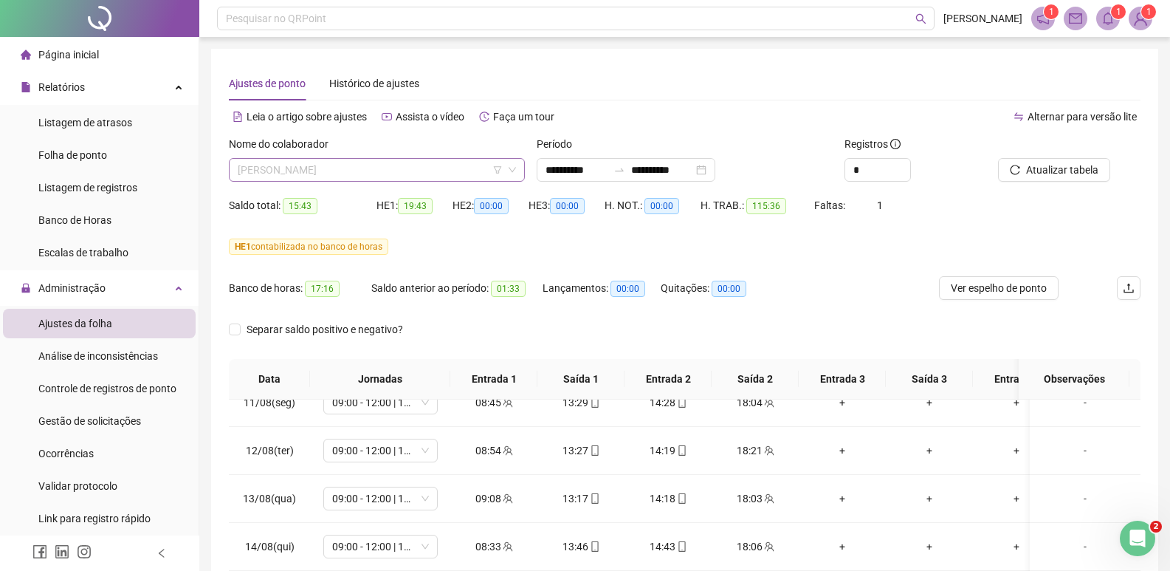
click at [413, 171] on span "[PERSON_NAME]" at bounding box center [377, 170] width 278 height 22
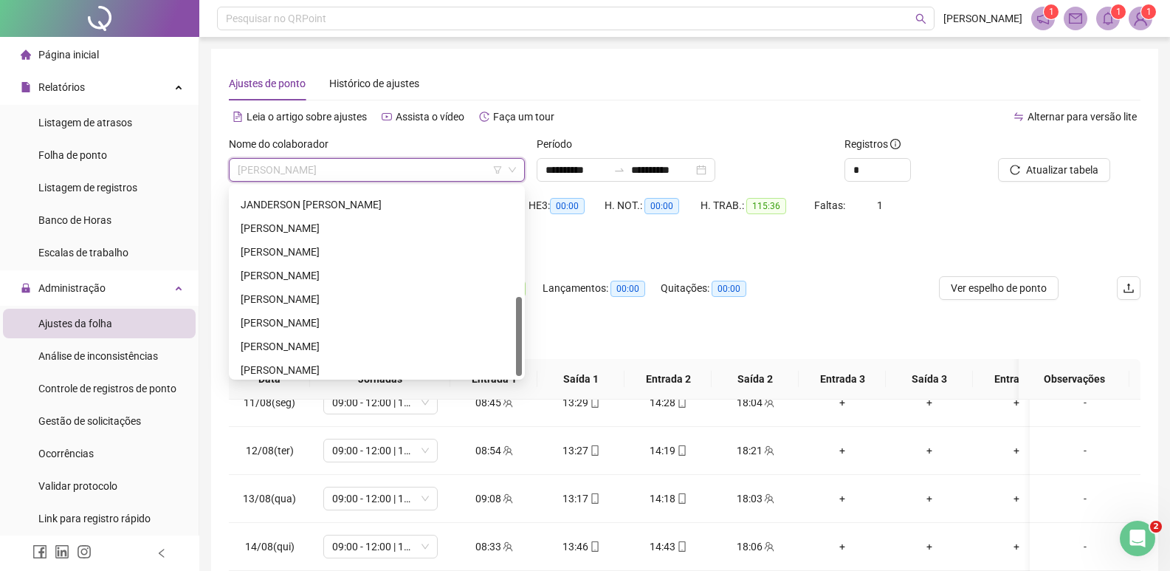
scroll to position [260, 0]
drag, startPoint x: 520, startPoint y: 216, endPoint x: 512, endPoint y: 340, distance: 123.6
click at [512, 340] on div "[PERSON_NAME] [PERSON_NAME]" at bounding box center [377, 282] width 290 height 189
click at [334, 342] on div "[PERSON_NAME]" at bounding box center [377, 341] width 272 height 16
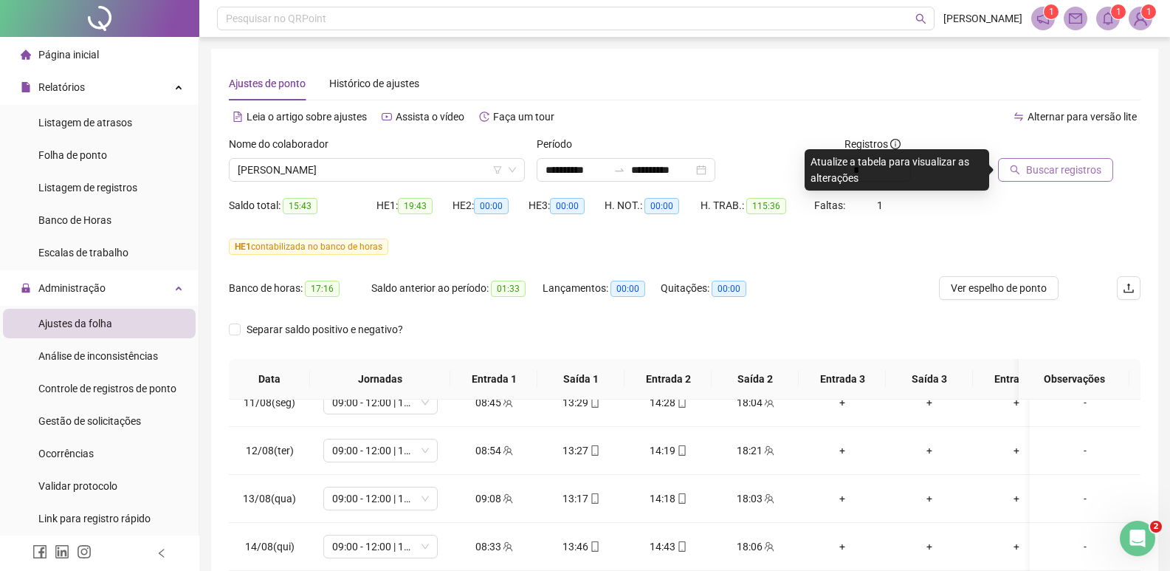
drag, startPoint x: 1019, startPoint y: 163, endPoint x: 1011, endPoint y: 171, distance: 11.5
click at [1008, 171] on button "Buscar registros" at bounding box center [1055, 170] width 115 height 24
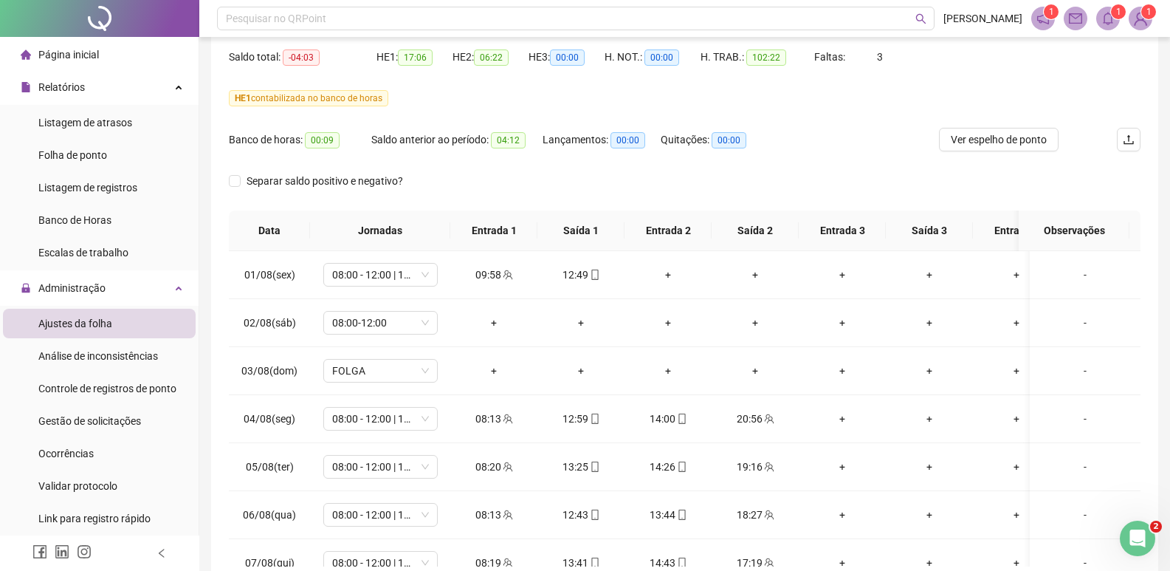
scroll to position [91, 0]
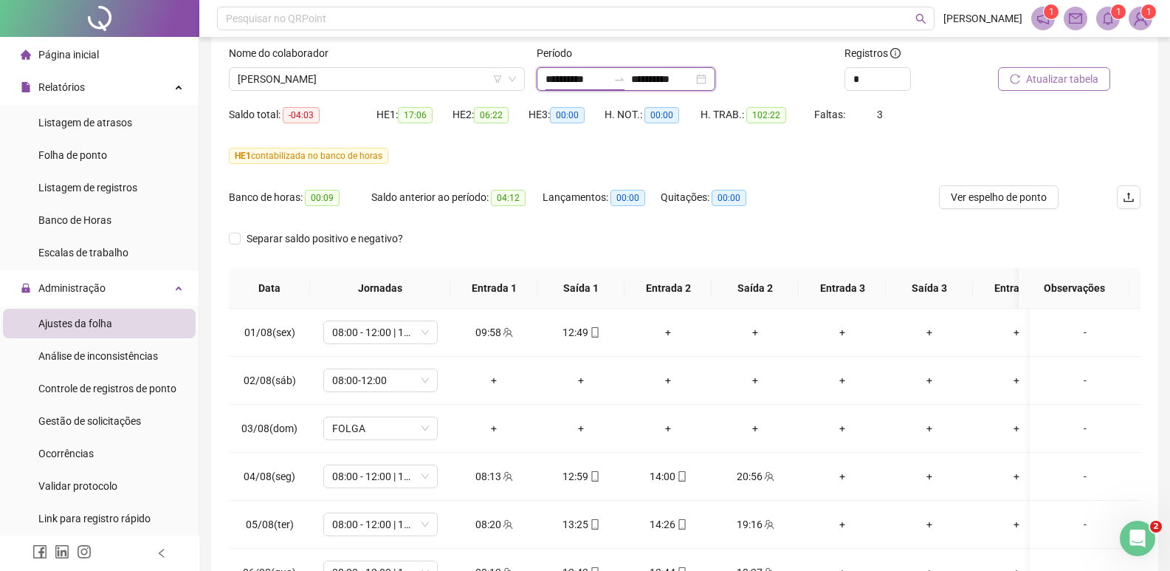
click at [560, 78] on input "**********" at bounding box center [577, 79] width 62 height 16
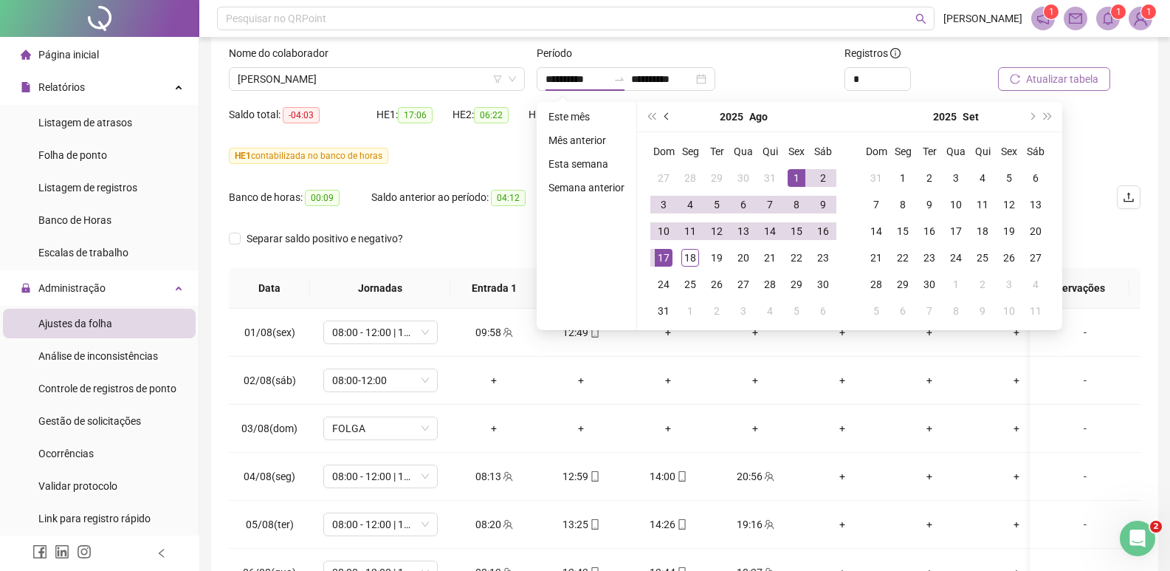
click at [662, 120] on button "prev-year" at bounding box center [667, 117] width 16 height 30
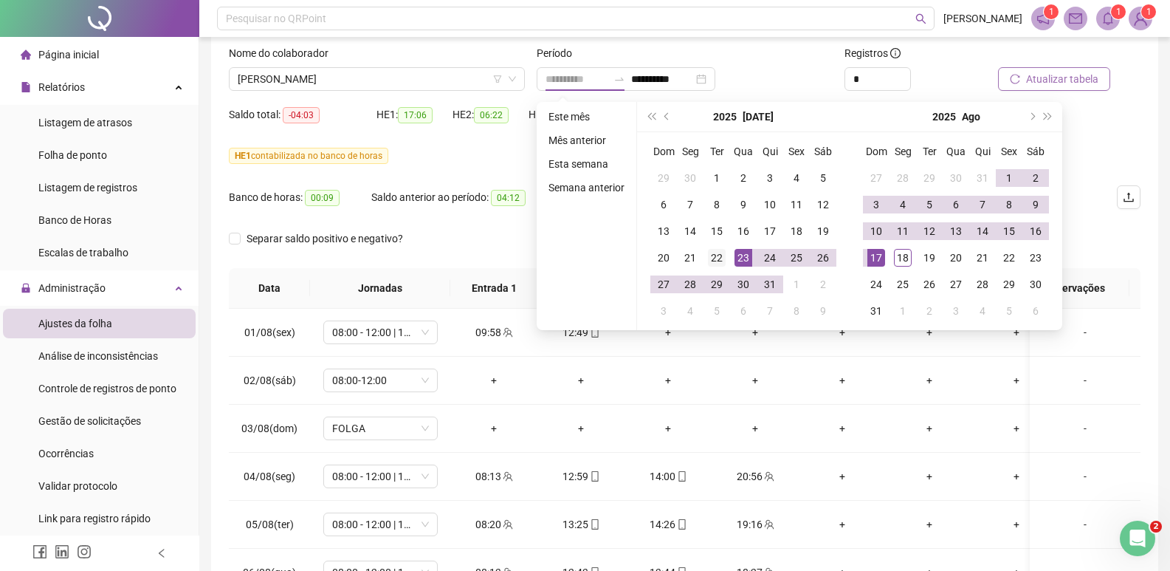
type input "**********"
click at [719, 261] on div "22" at bounding box center [717, 258] width 18 height 18
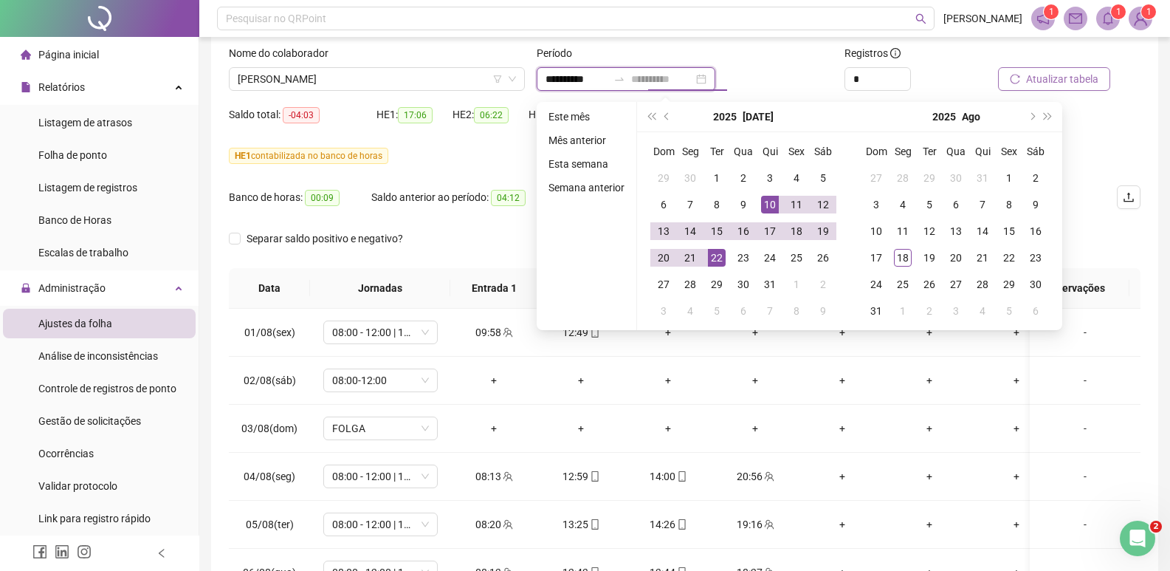
type input "**********"
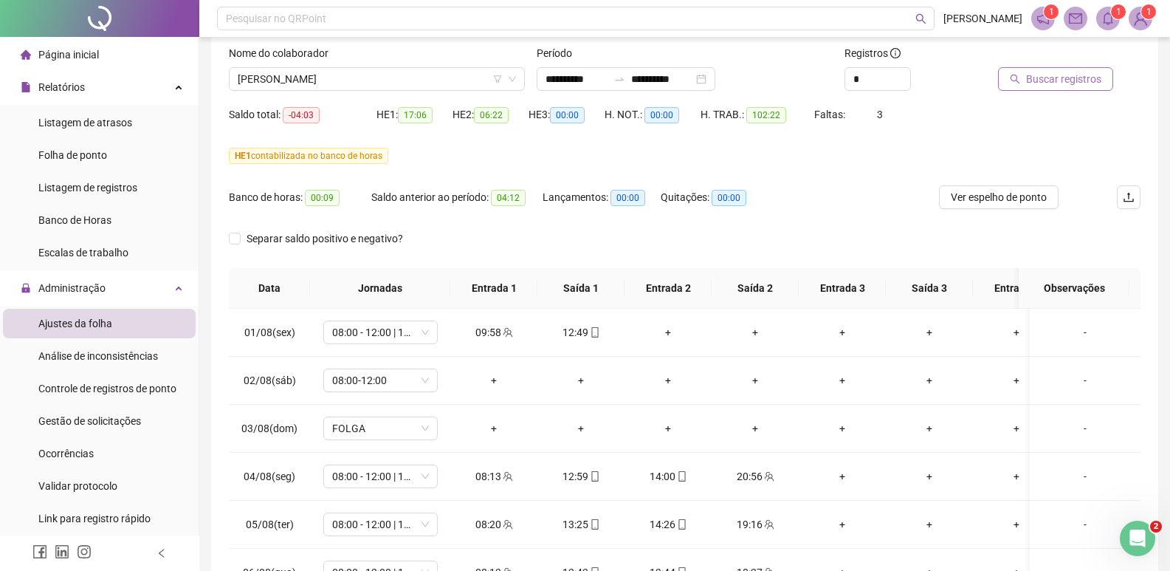
click at [1008, 76] on span "Buscar registros" at bounding box center [1063, 79] width 75 height 16
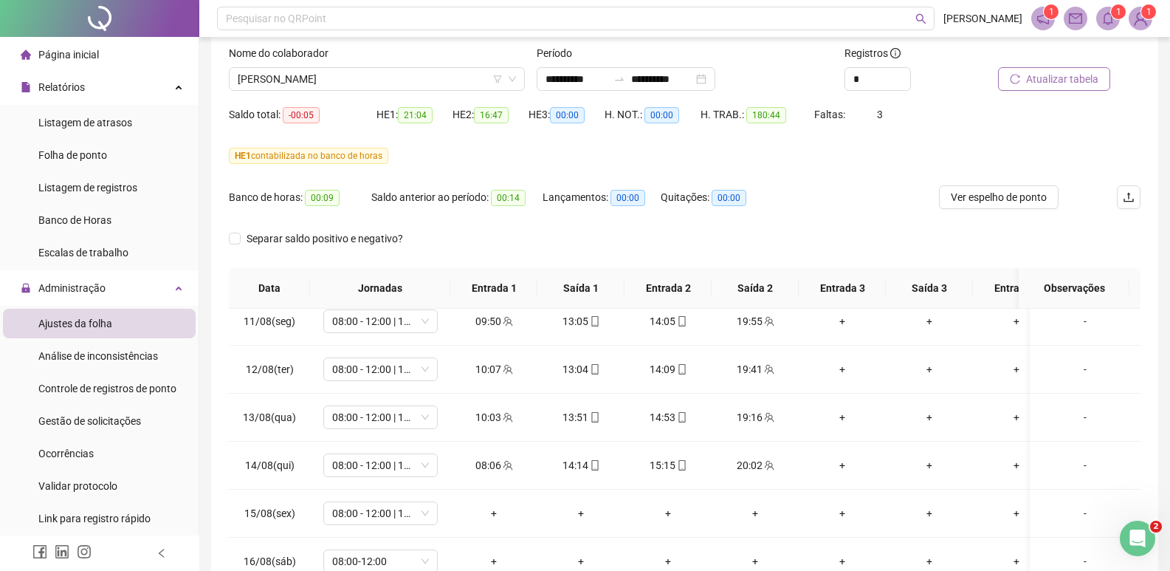
scroll to position [992, 0]
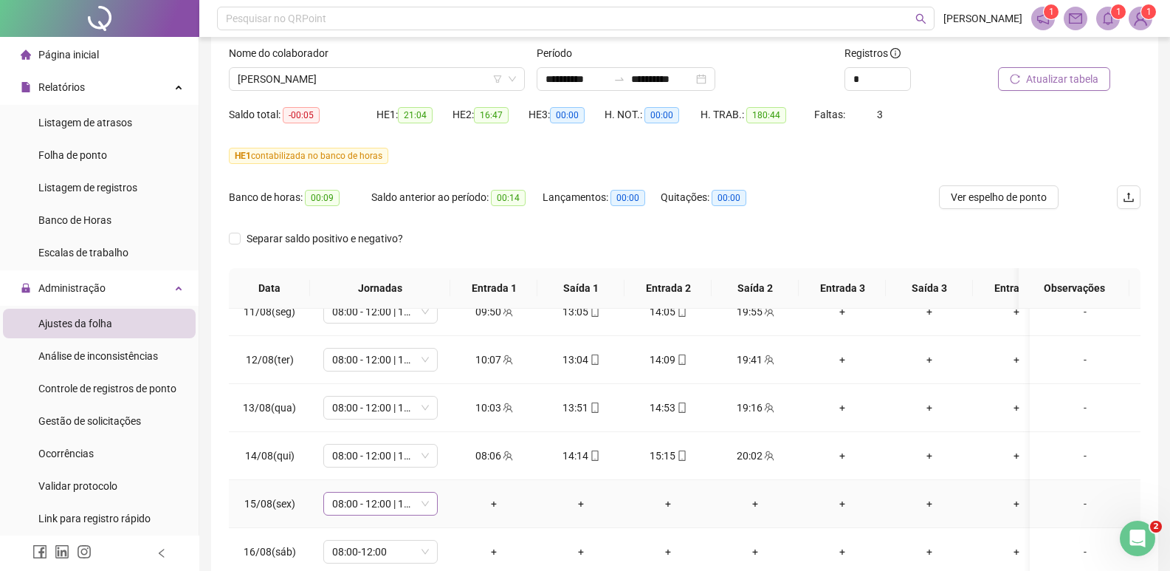
click at [423, 473] on span "08:00 - 12:00 | 13:00 - 17:00" at bounding box center [380, 503] width 97 height 22
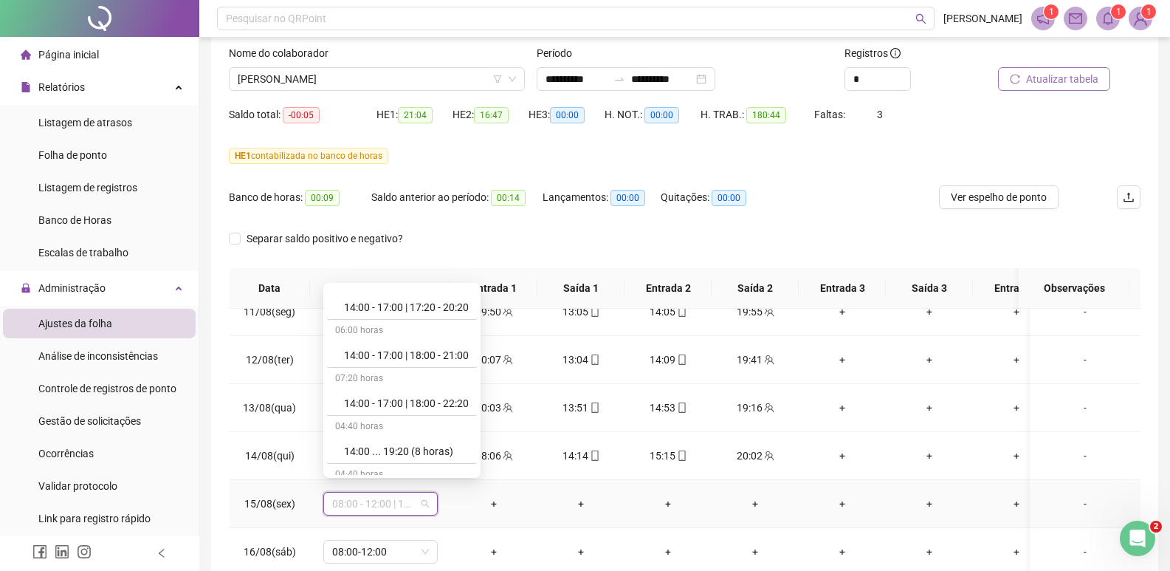
scroll to position [8785, 0]
click at [393, 413] on div "Folga compensatória" at bounding box center [406, 414] width 125 height 16
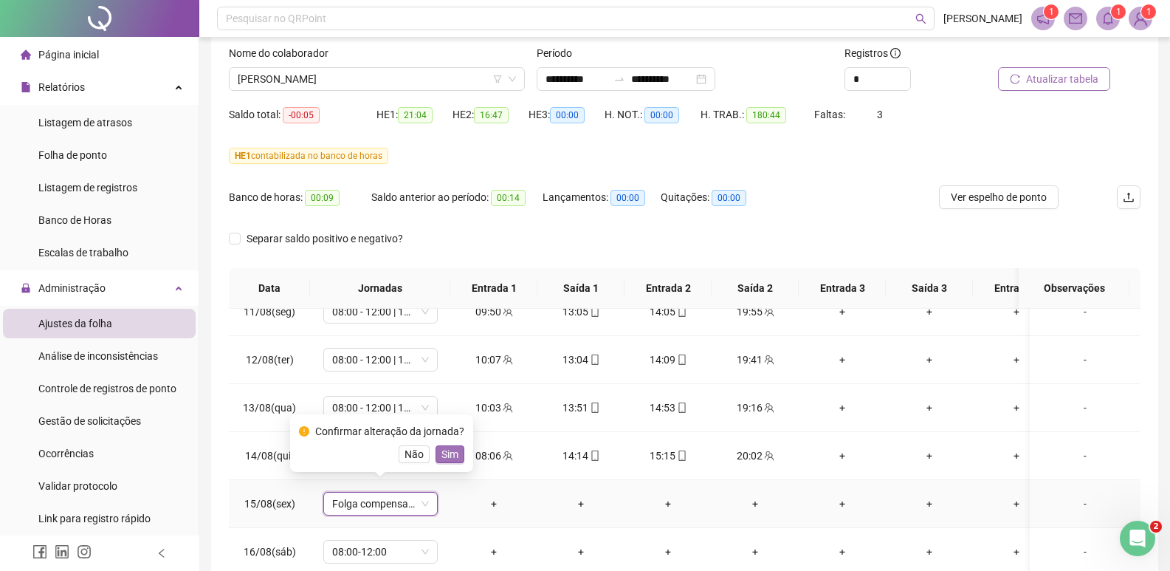
click at [456, 458] on button "Sim" at bounding box center [450, 454] width 29 height 18
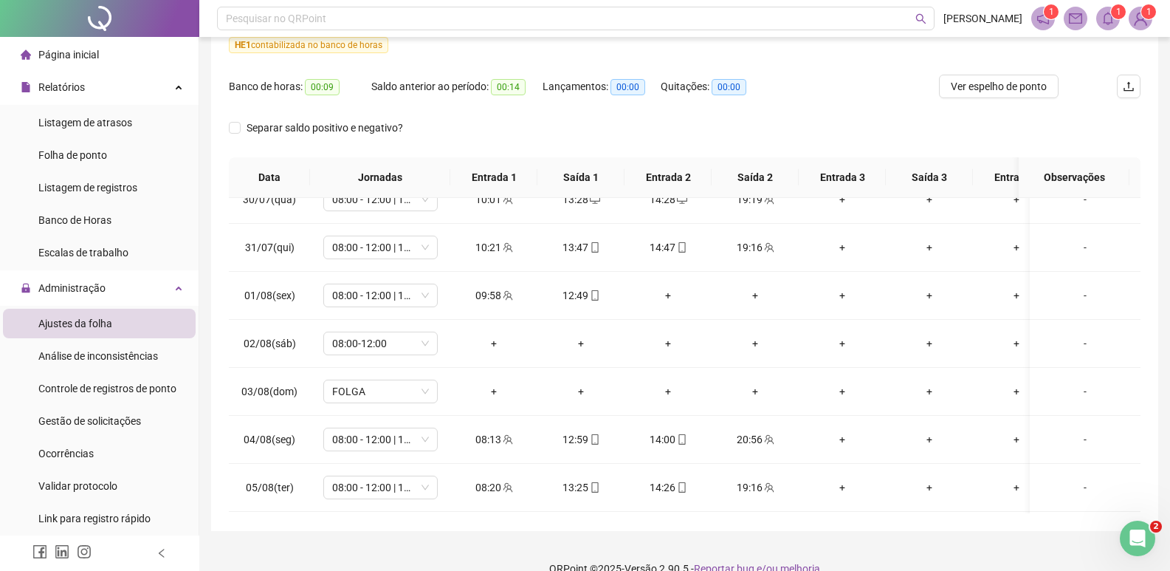
scroll to position [403, 0]
